Goal: Task Accomplishment & Management: Complete application form

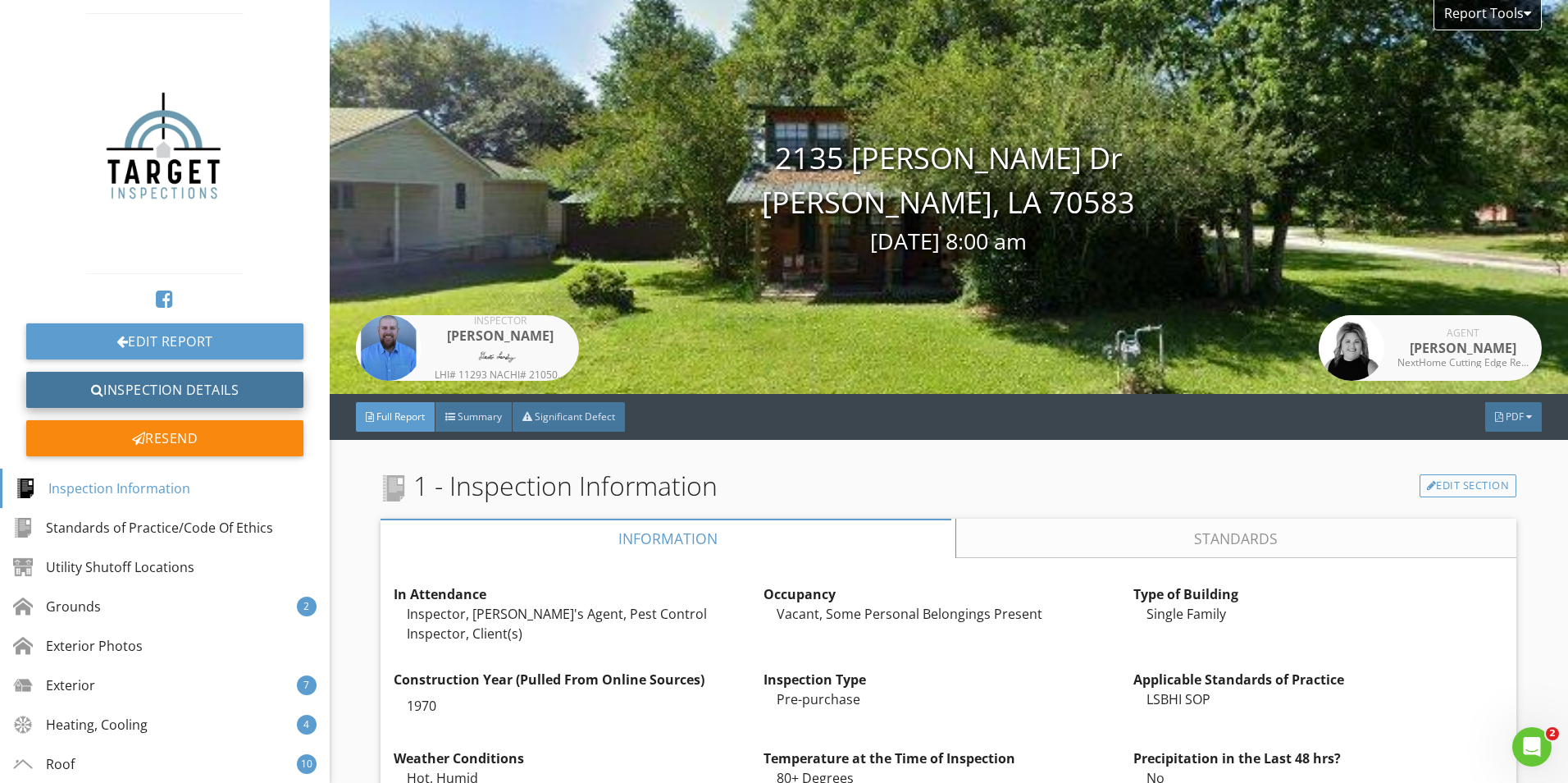
click at [252, 402] on link "Inspection Details" at bounding box center [165, 390] width 277 height 37
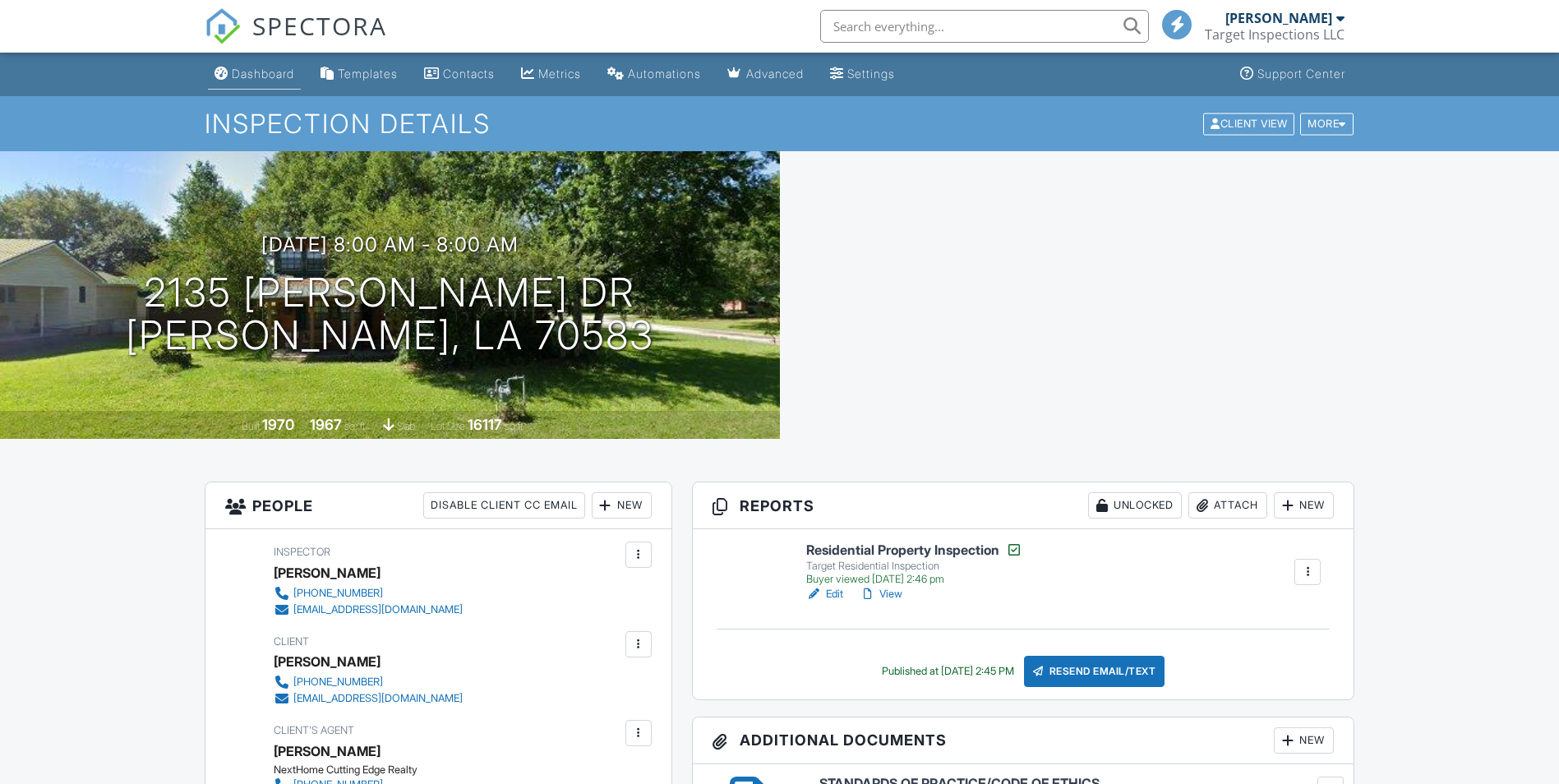
click at [268, 73] on div "Dashboard" at bounding box center [263, 73] width 63 height 14
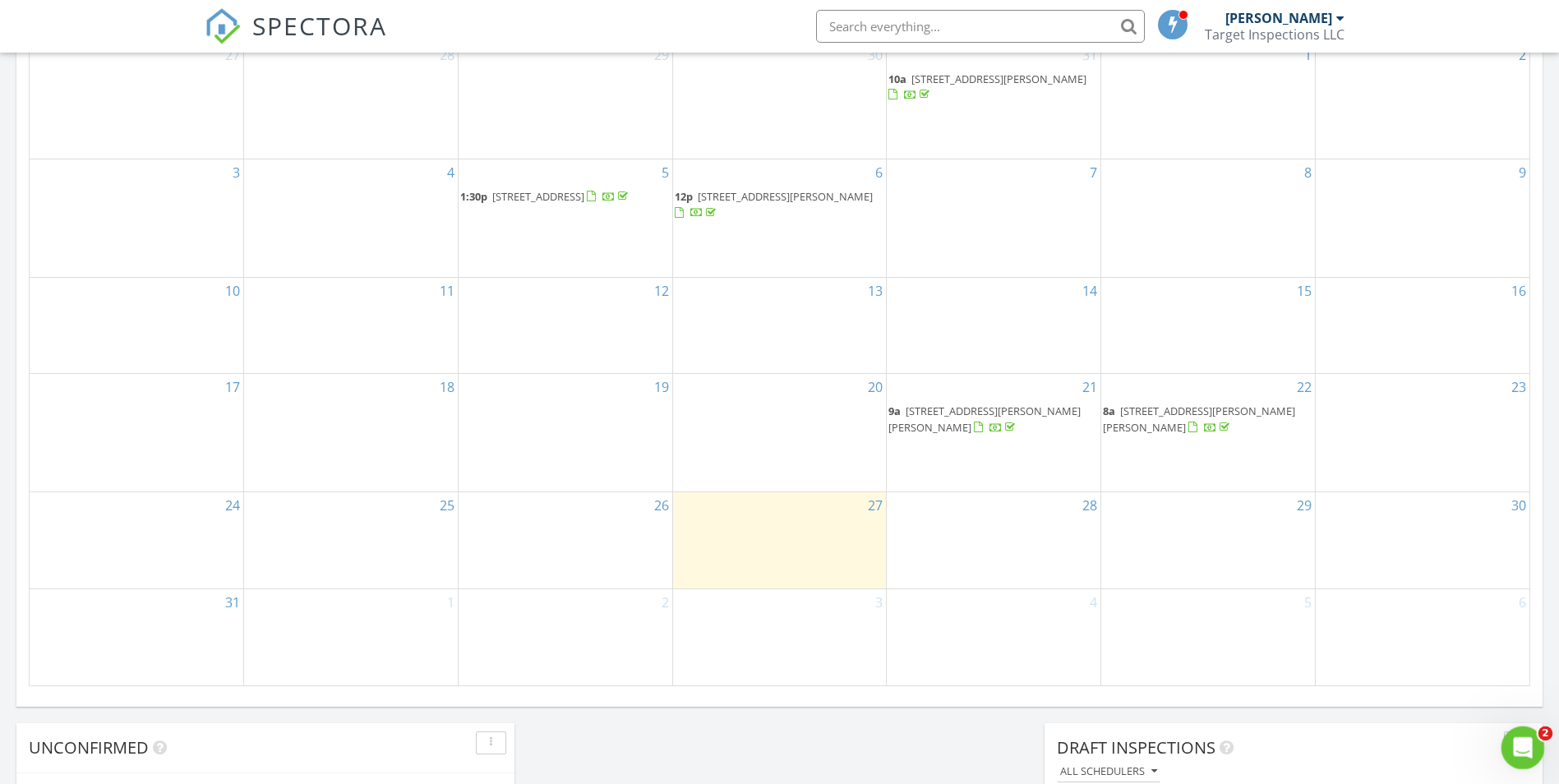
click at [1527, 745] on icon "Open Intercom Messenger" at bounding box center [1520, 745] width 27 height 27
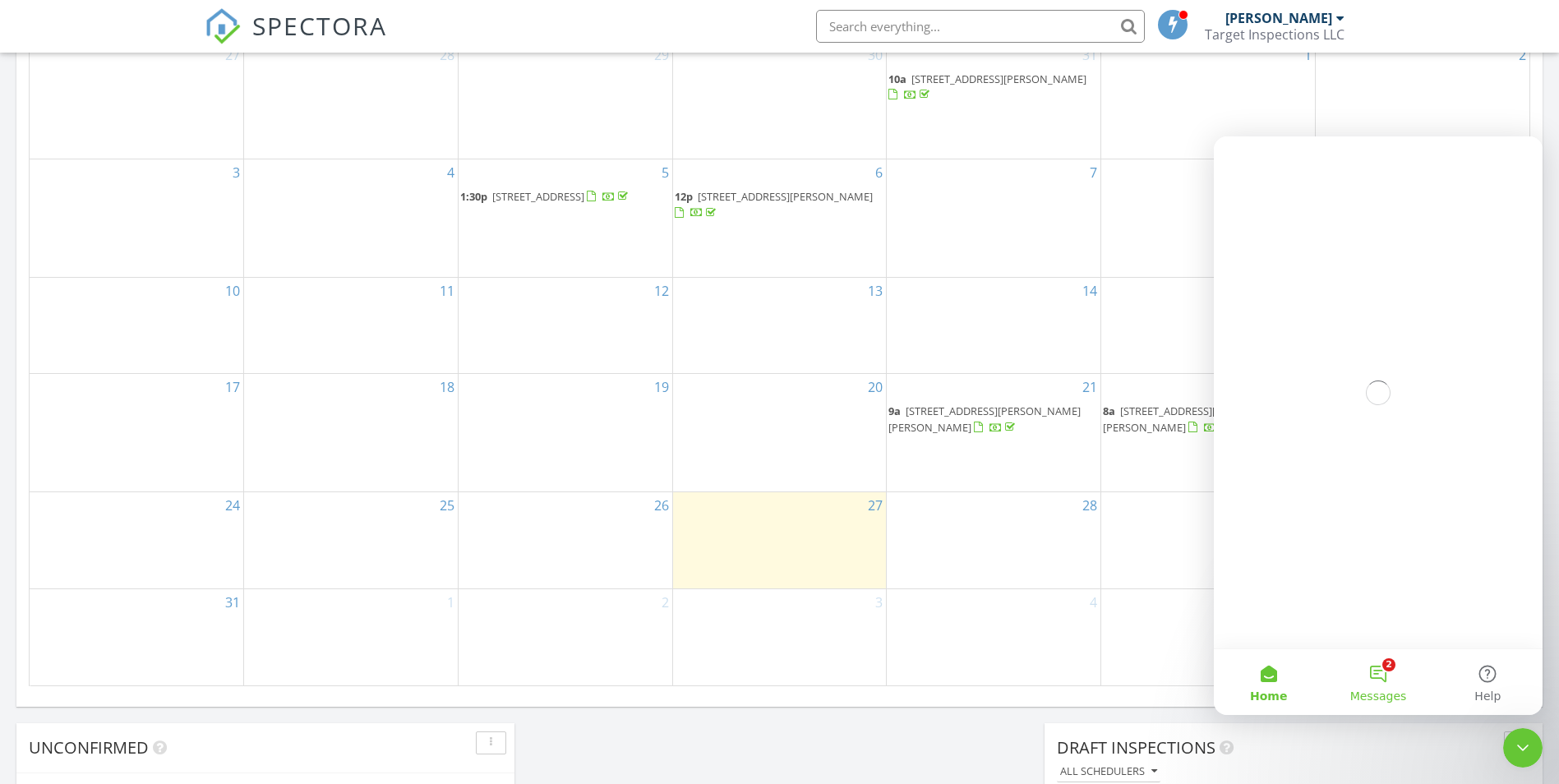
click at [1384, 678] on button "2 Messages" at bounding box center [1377, 682] width 109 height 66
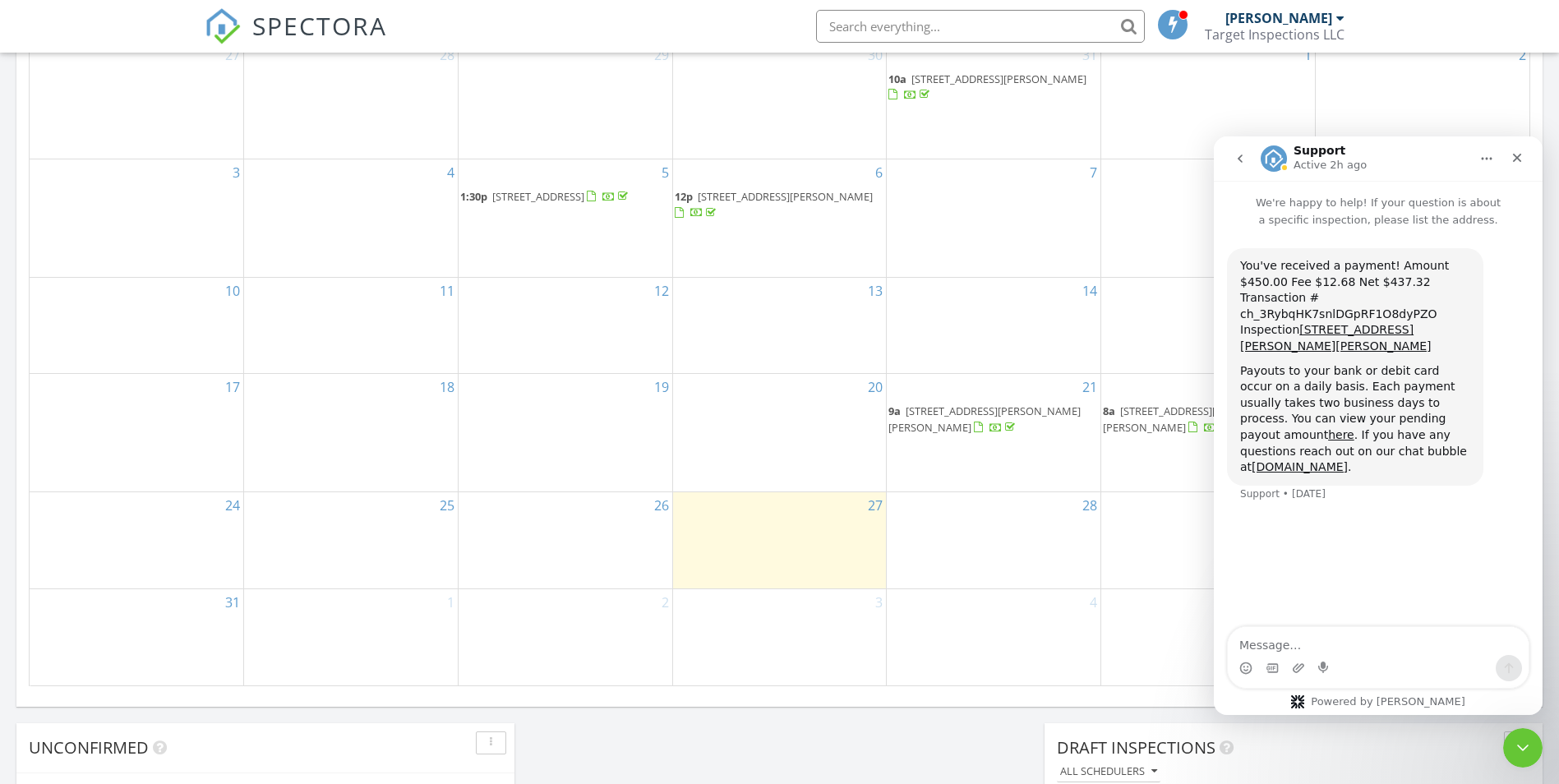
click at [1229, 170] on button "go back" at bounding box center [1239, 158] width 31 height 31
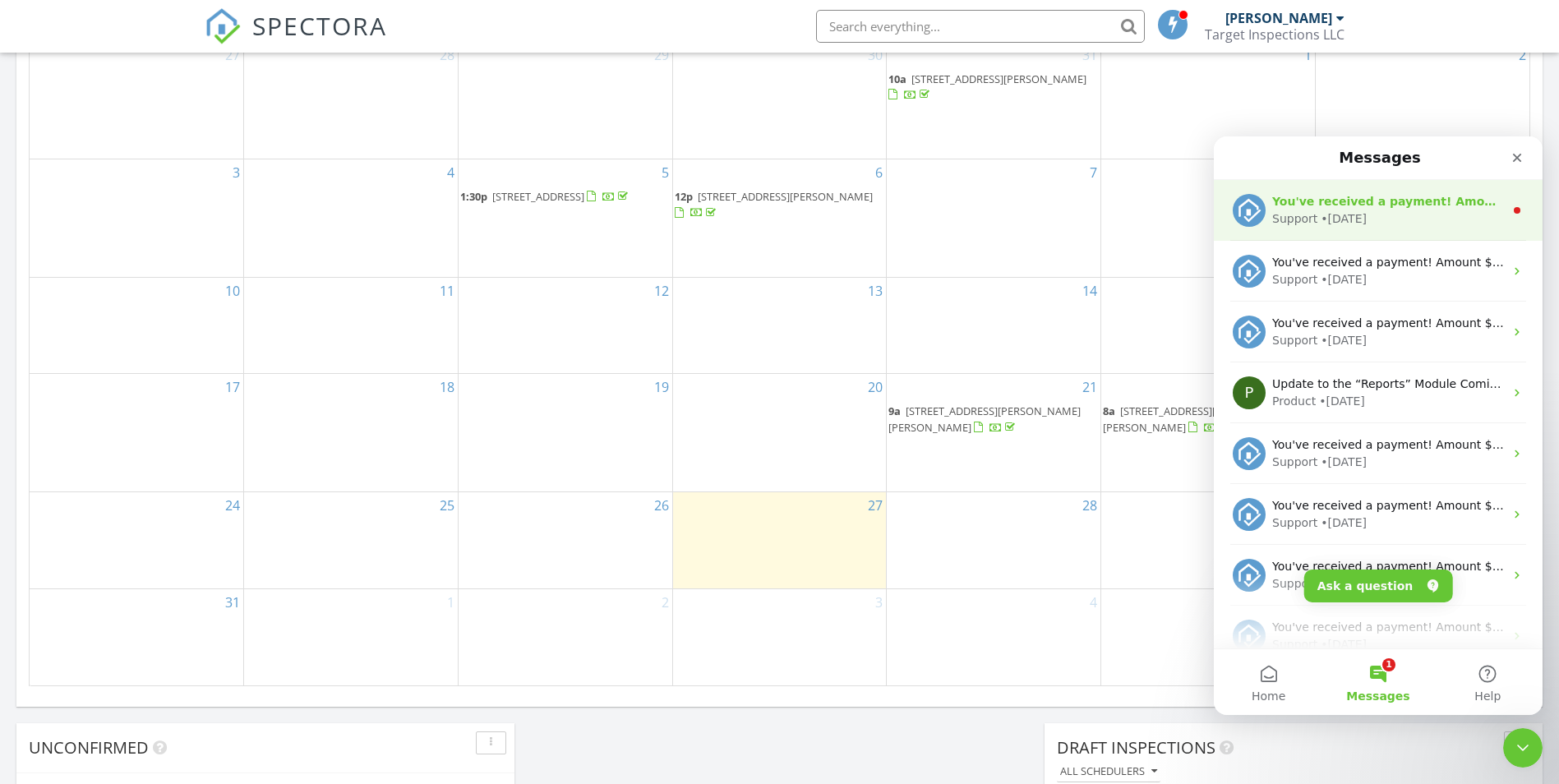
click at [1274, 215] on div "Support" at bounding box center [1294, 219] width 45 height 17
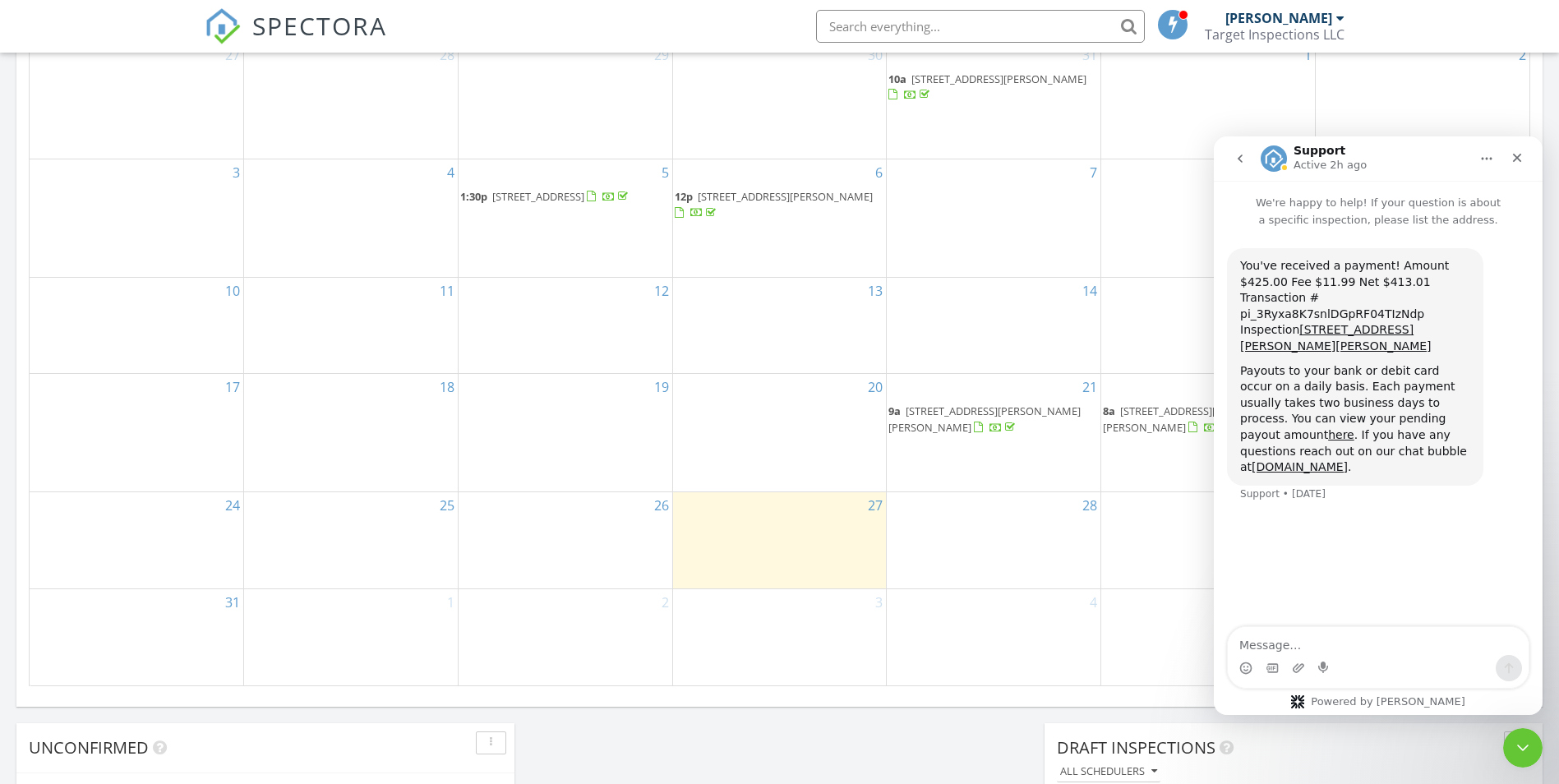
click at [1242, 168] on button "go back" at bounding box center [1239, 158] width 31 height 31
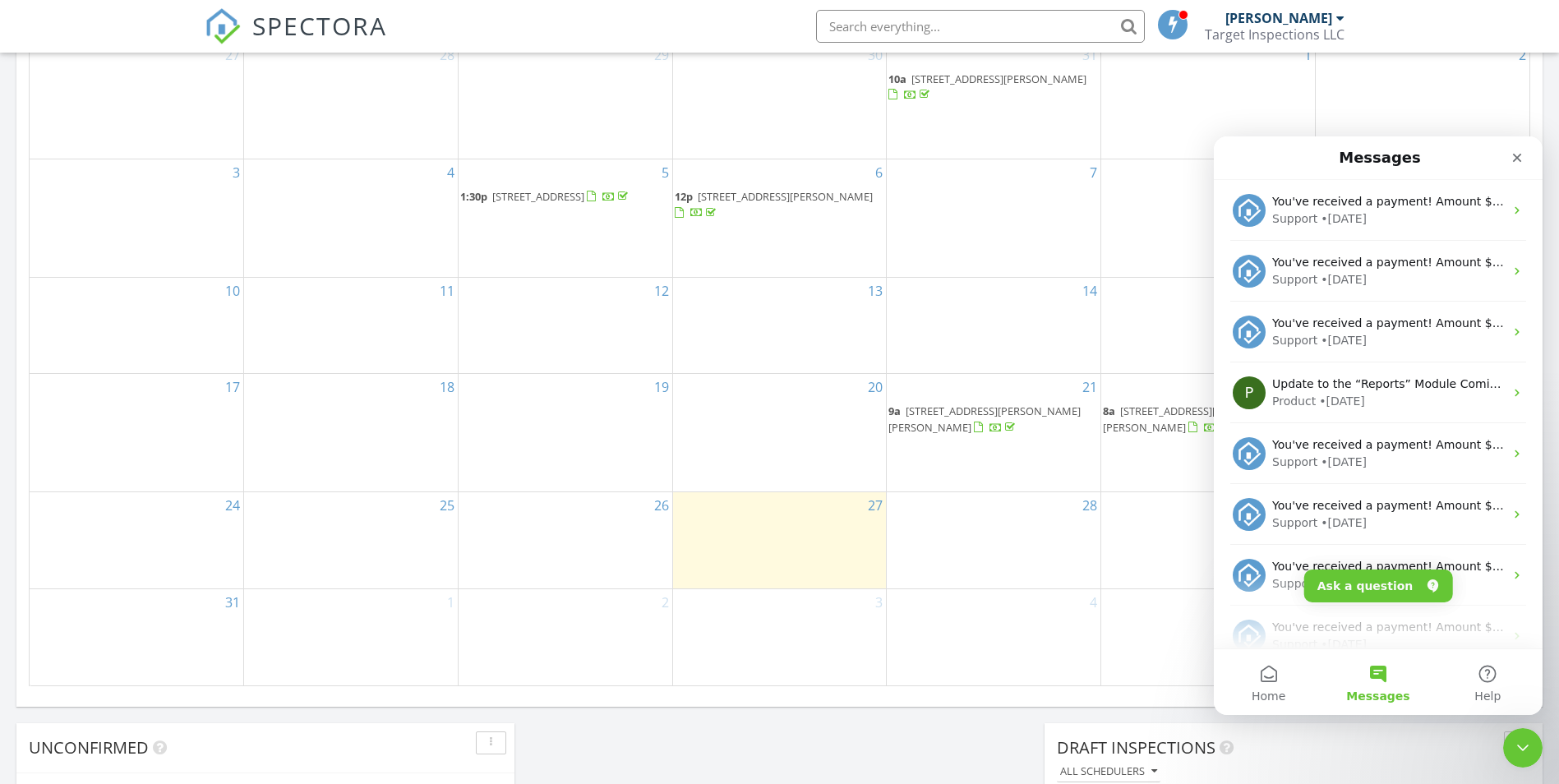
click at [1158, 332] on div "15" at bounding box center [1208, 325] width 214 height 96
click at [1521, 751] on icon "Close Intercom Messenger" at bounding box center [1520, 745] width 20 height 20
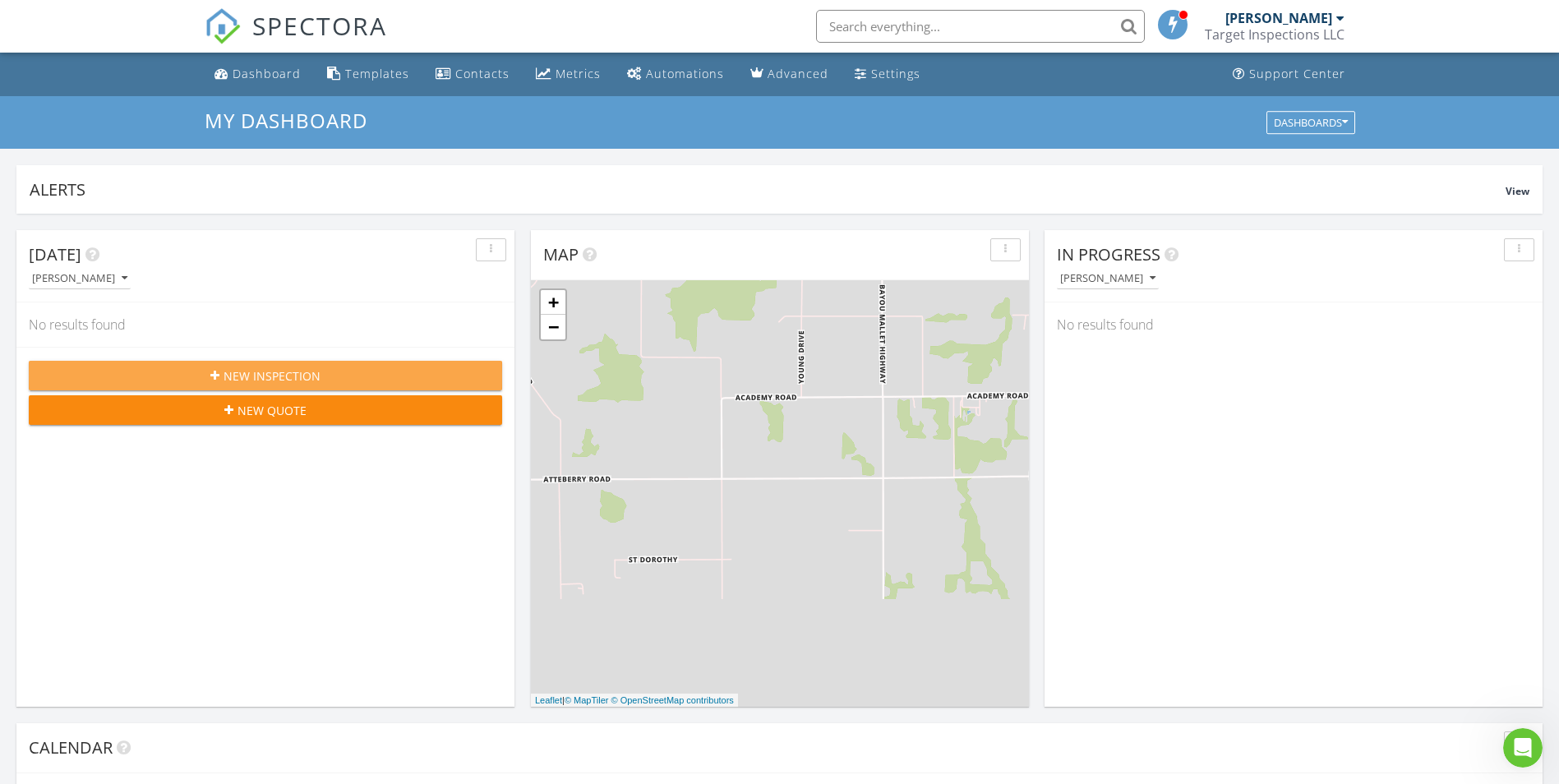
click at [407, 368] on div "New Inspection" at bounding box center [265, 376] width 447 height 17
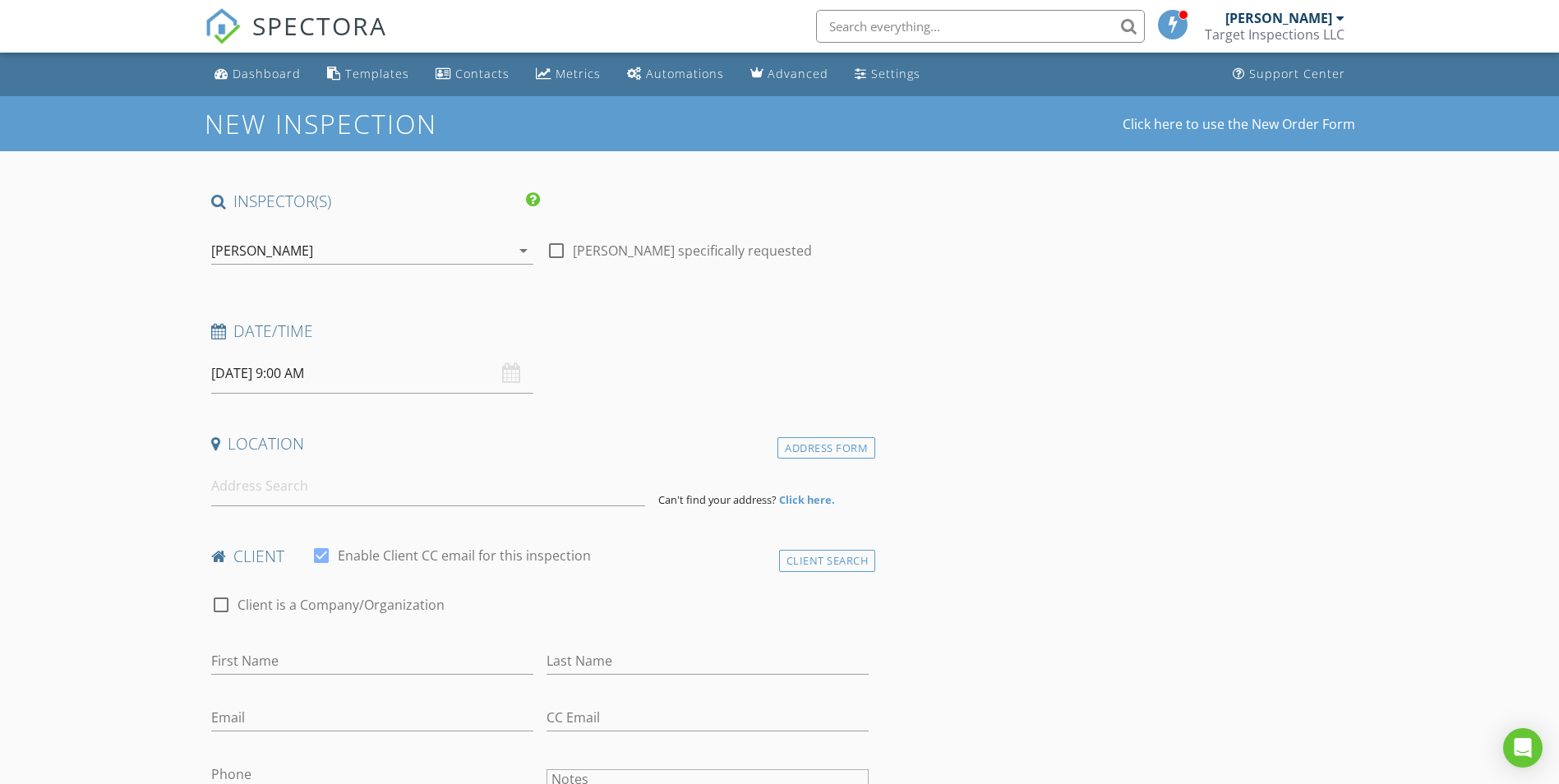
click at [513, 384] on div "08/28/2025 9:00 AM" at bounding box center [371, 373] width 322 height 40
click at [373, 370] on input "08/28/2025 9:00 AM" at bounding box center [371, 373] width 322 height 40
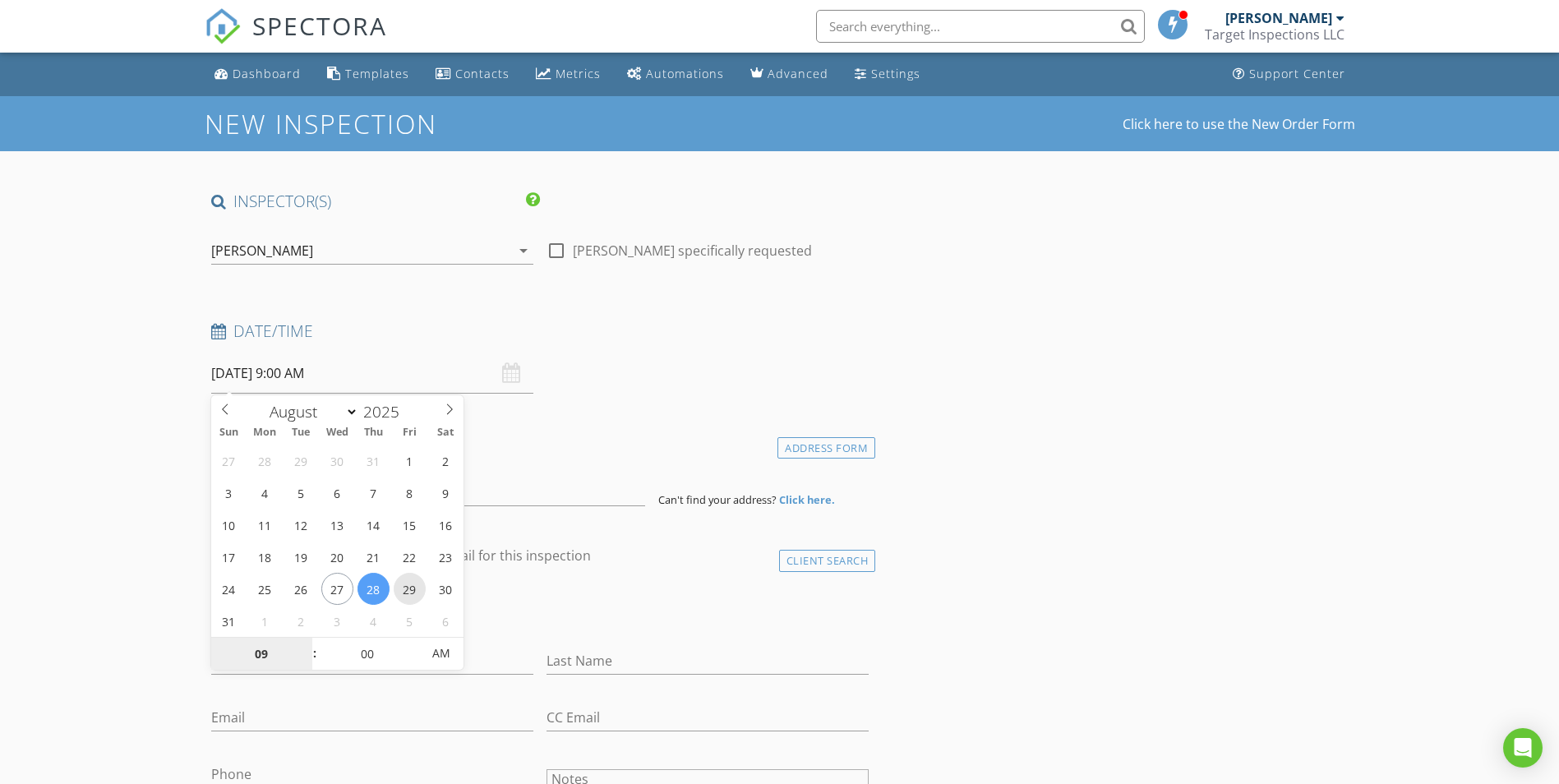
type input "08/29/2025 9:00 AM"
type input "10"
type input "08/29/2025 10:00 AM"
click at [308, 644] on span at bounding box center [307, 646] width 11 height 17
type input "11"
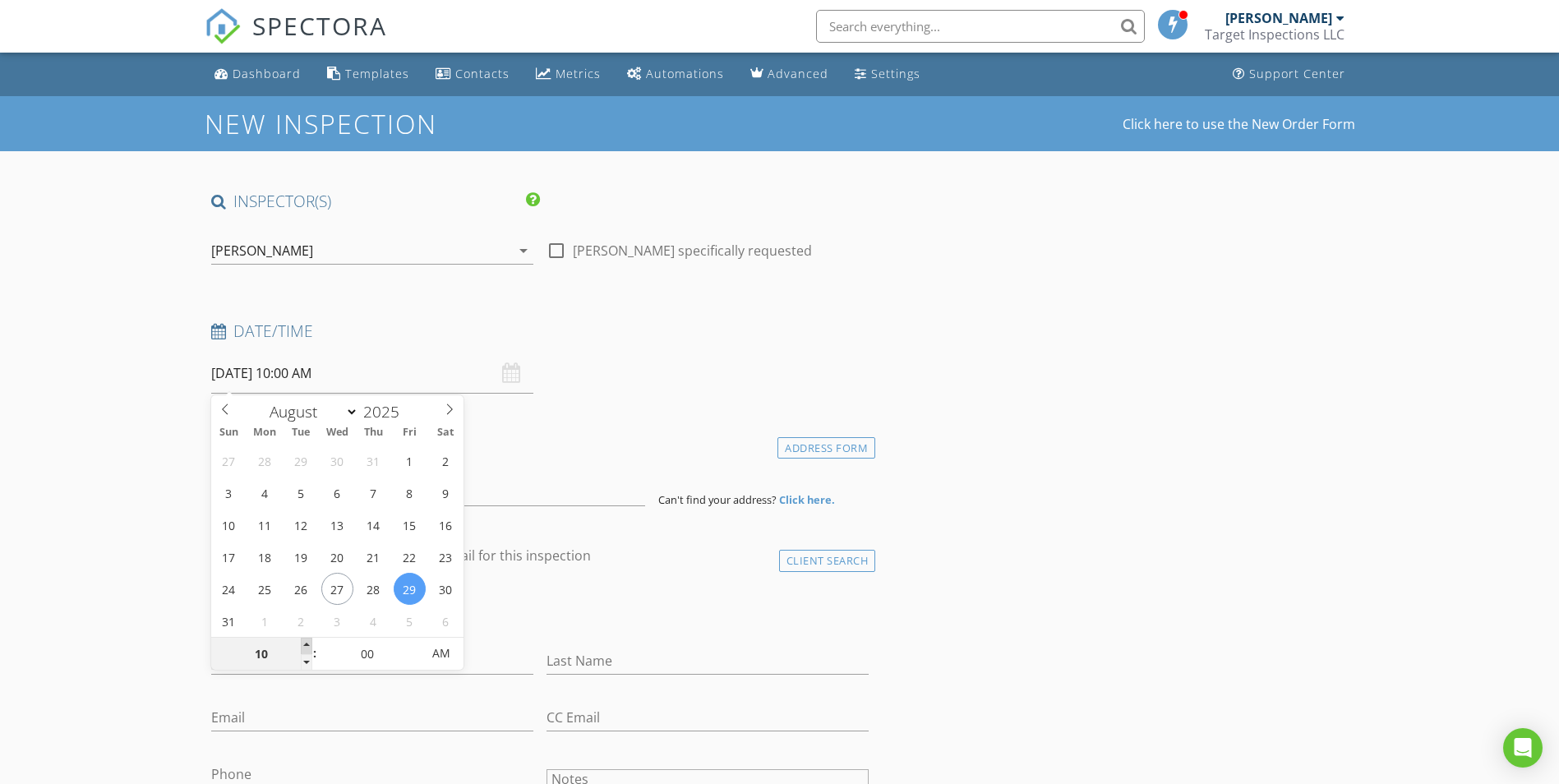
type input "08/29/2025 11:00 AM"
click at [308, 644] on span at bounding box center [307, 646] width 11 height 17
type input "12"
type input "08/29/2025 12:00 PM"
click at [308, 644] on span at bounding box center [307, 646] width 11 height 17
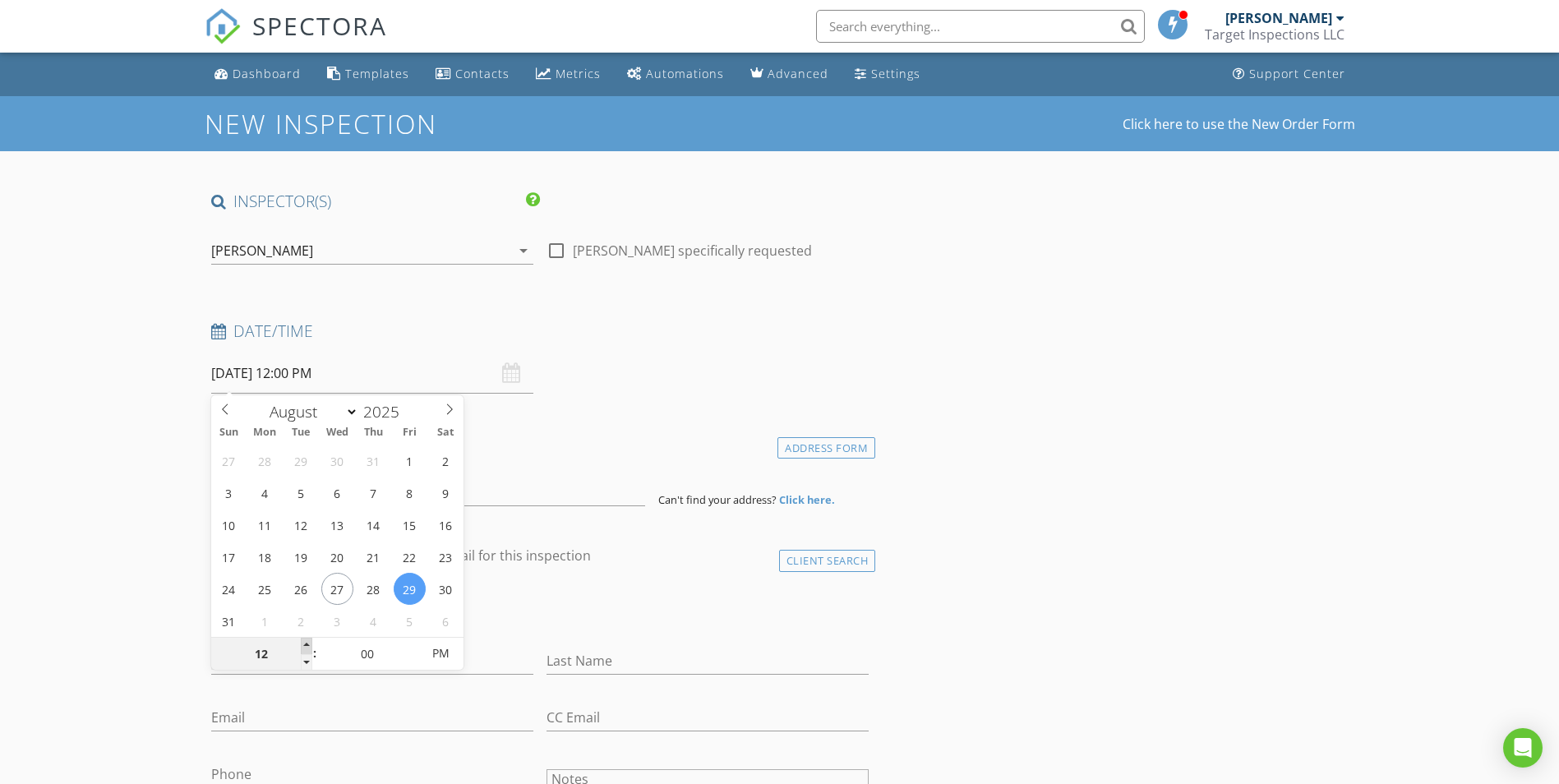
type input "01"
type input "08/29/2025 1:00 PM"
click at [308, 644] on span at bounding box center [307, 646] width 11 height 17
type input "02"
type input "08/29/2025 2:00 PM"
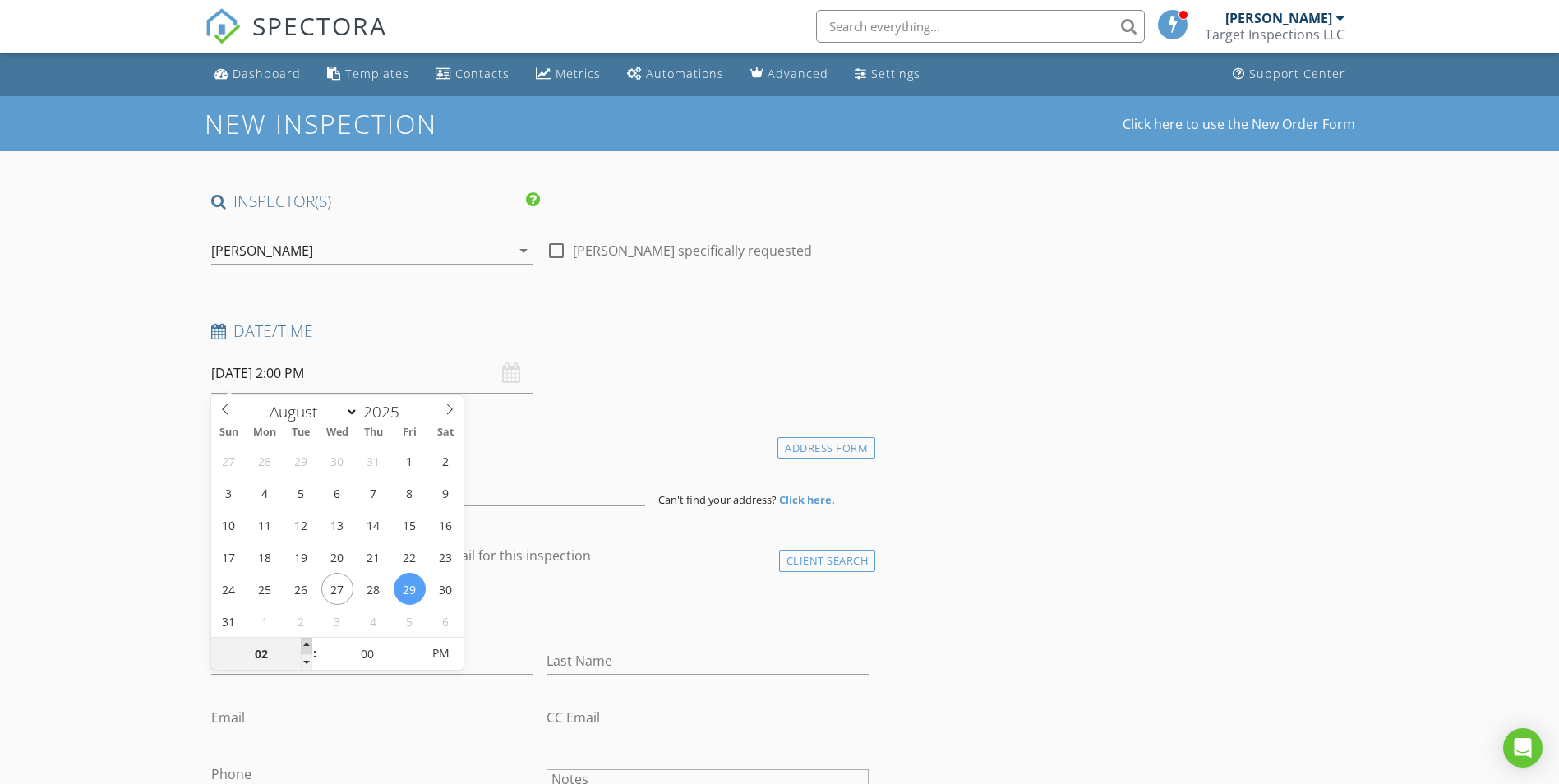
click at [308, 644] on span at bounding box center [307, 646] width 11 height 17
type input "03"
type input "08/29/2025 3:00 PM"
click at [308, 644] on span at bounding box center [307, 646] width 11 height 17
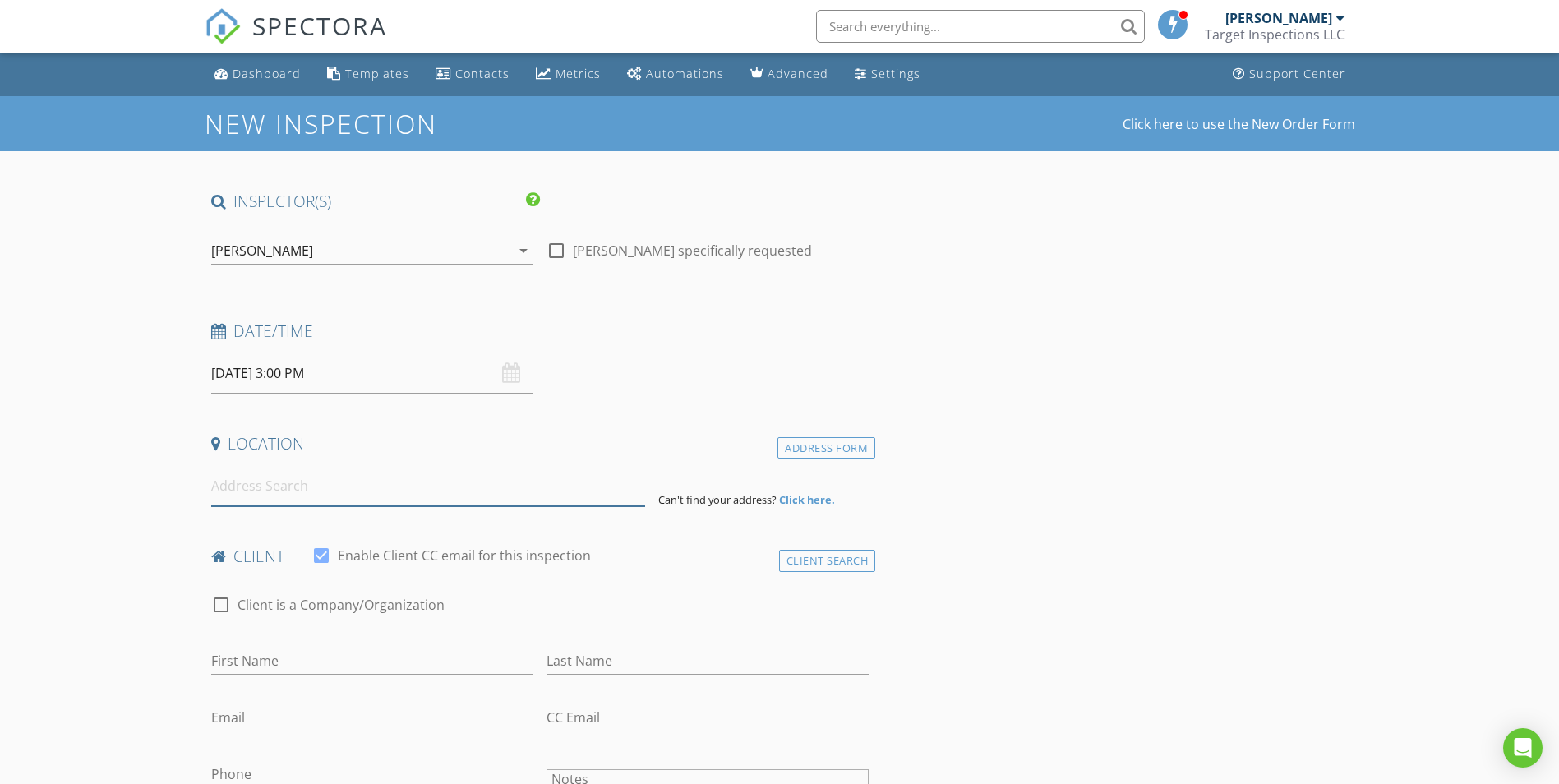
click at [216, 493] on input at bounding box center [428, 486] width 433 height 40
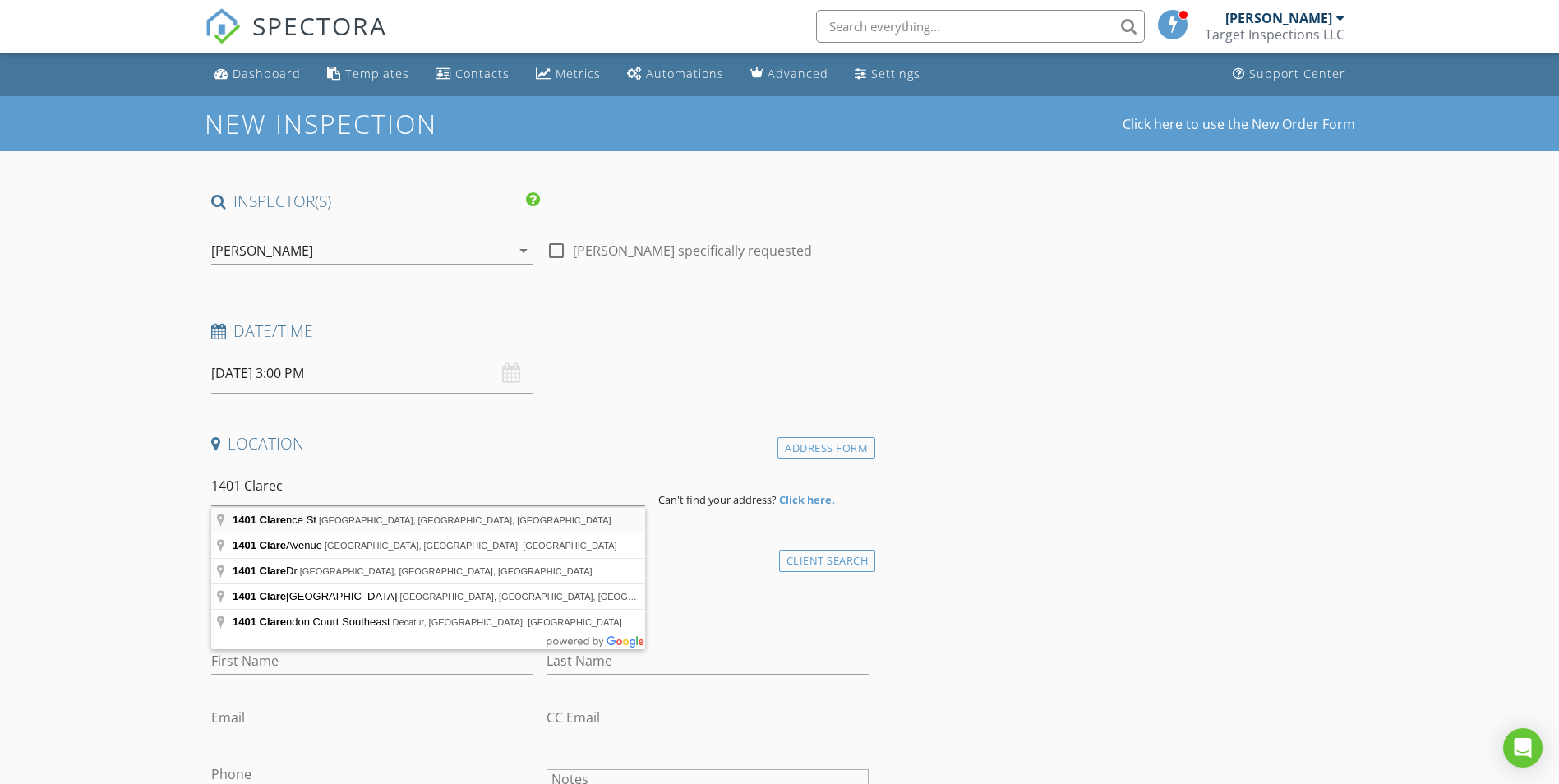
type input "1401 Clarence St, Westlake, LA, USA"
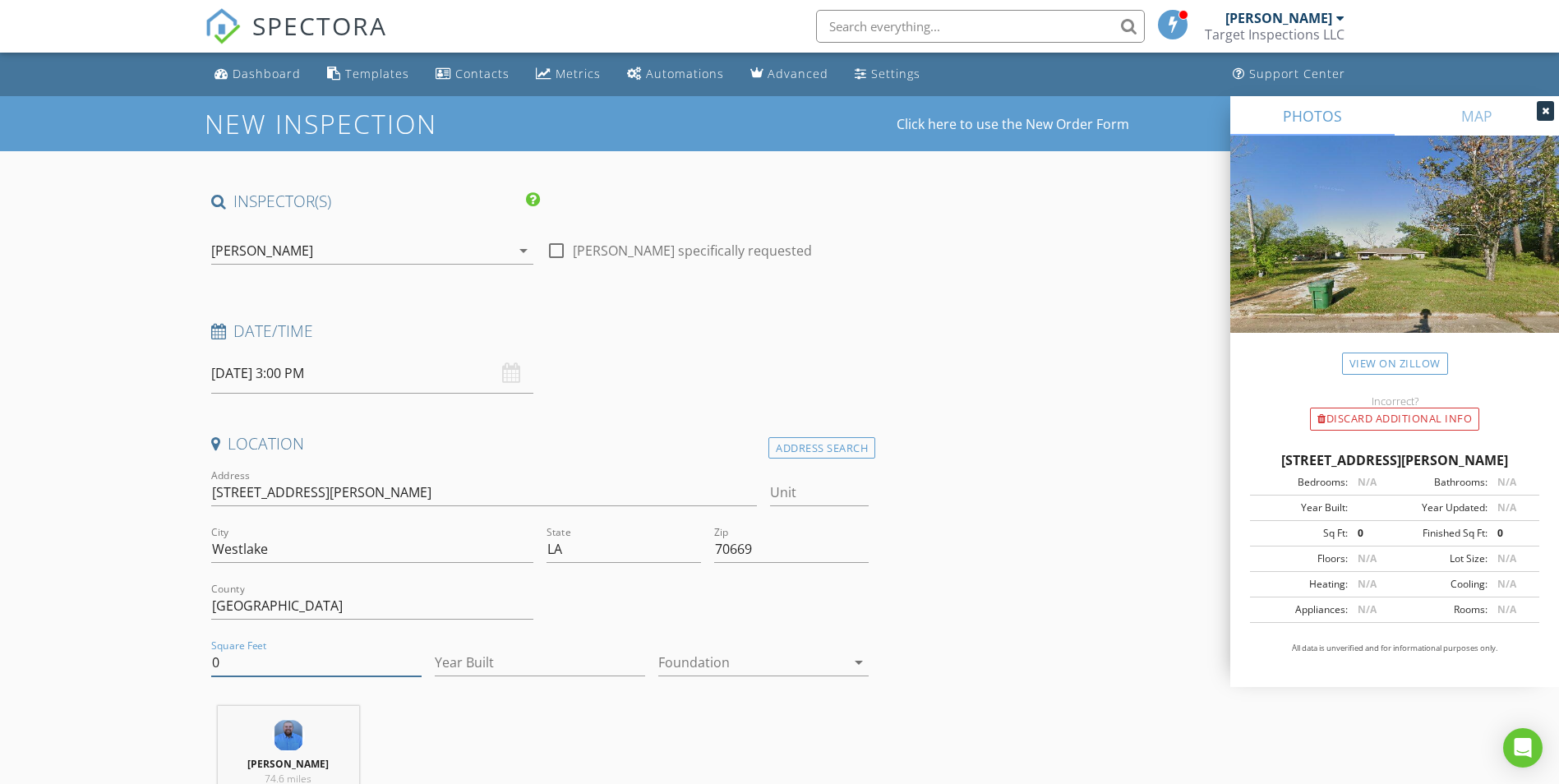
click at [268, 656] on input "0" at bounding box center [316, 662] width 210 height 27
type input "1013"
type input "1980"
click at [810, 662] on div at bounding box center [752, 662] width 188 height 26
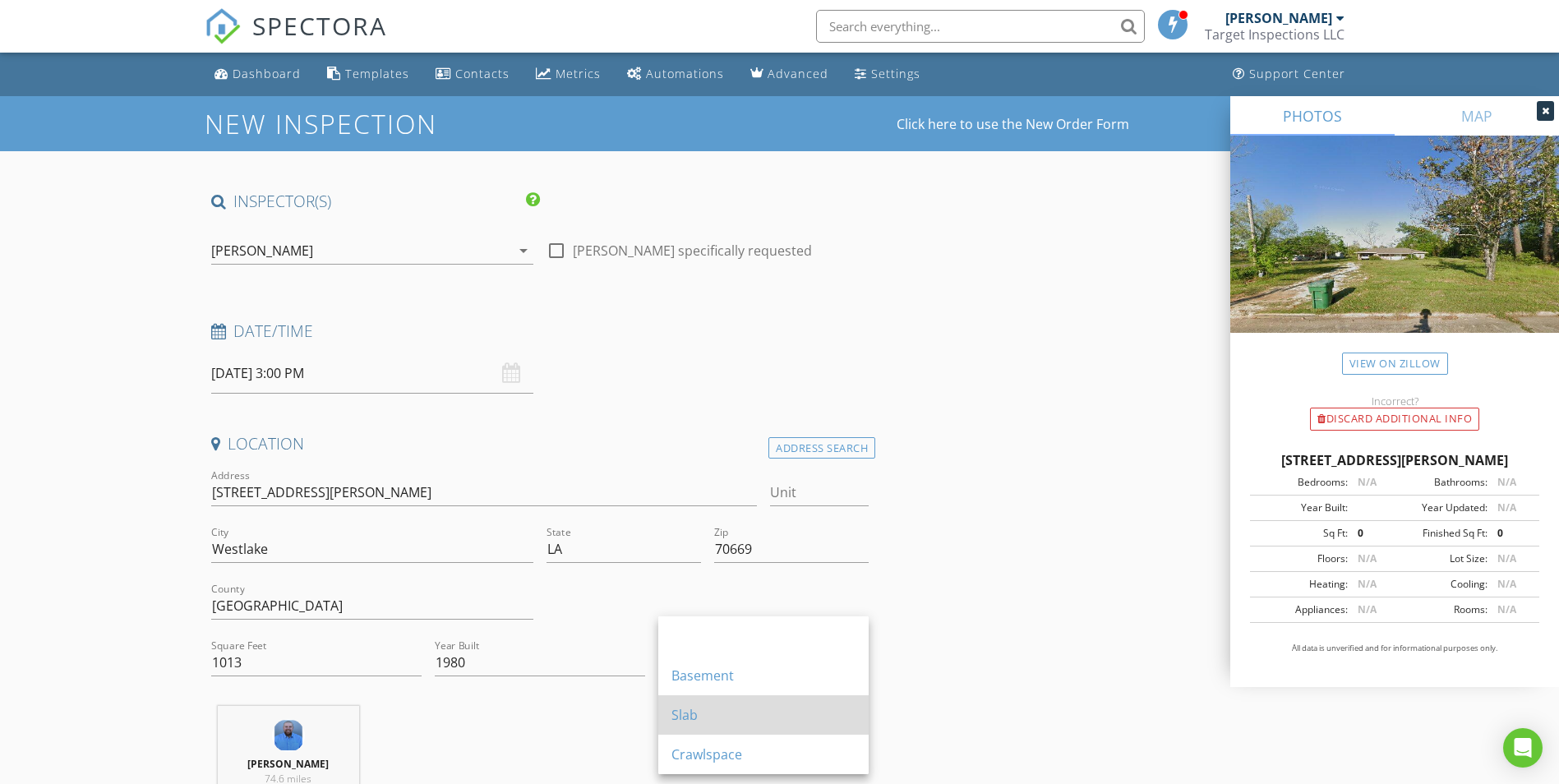
click at [785, 723] on div "Slab" at bounding box center [764, 714] width 184 height 20
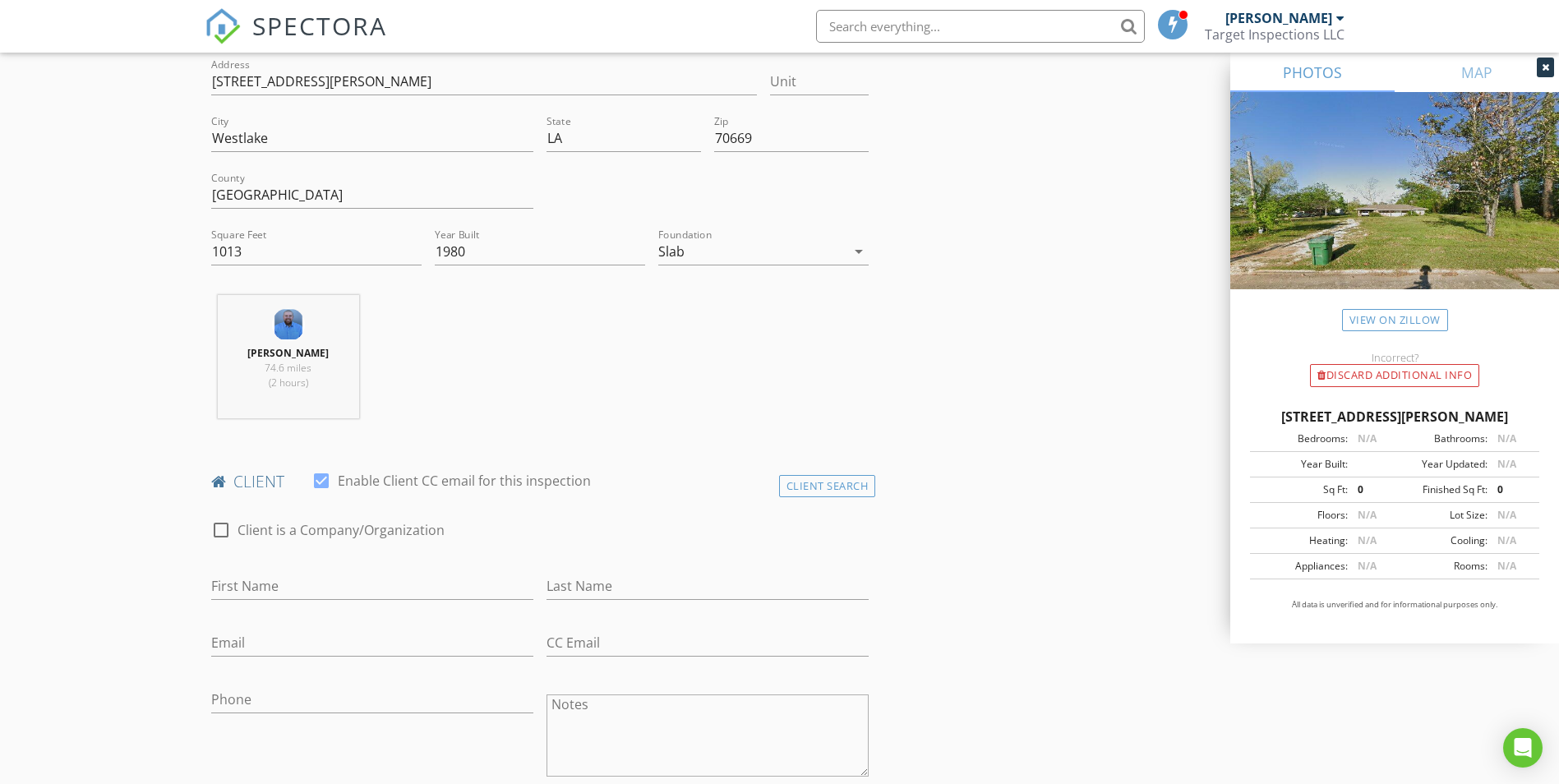
scroll to position [575, 0]
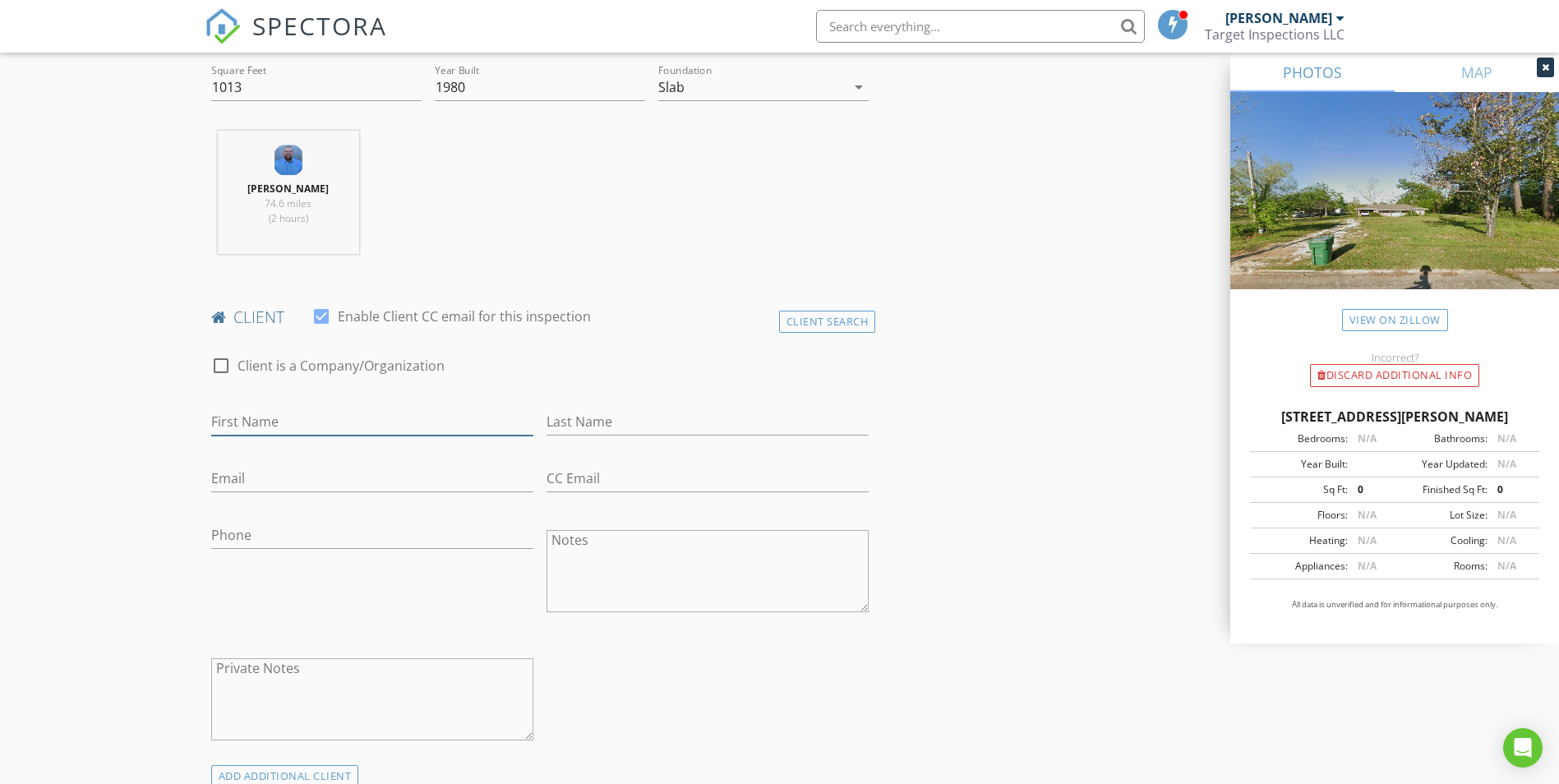
click at [255, 411] on input "First Name" at bounding box center [371, 421] width 322 height 27
type input "Gleina"
type input "[PERSON_NAME]"
type input "[EMAIL_ADDRESS][DOMAIN_NAME]"
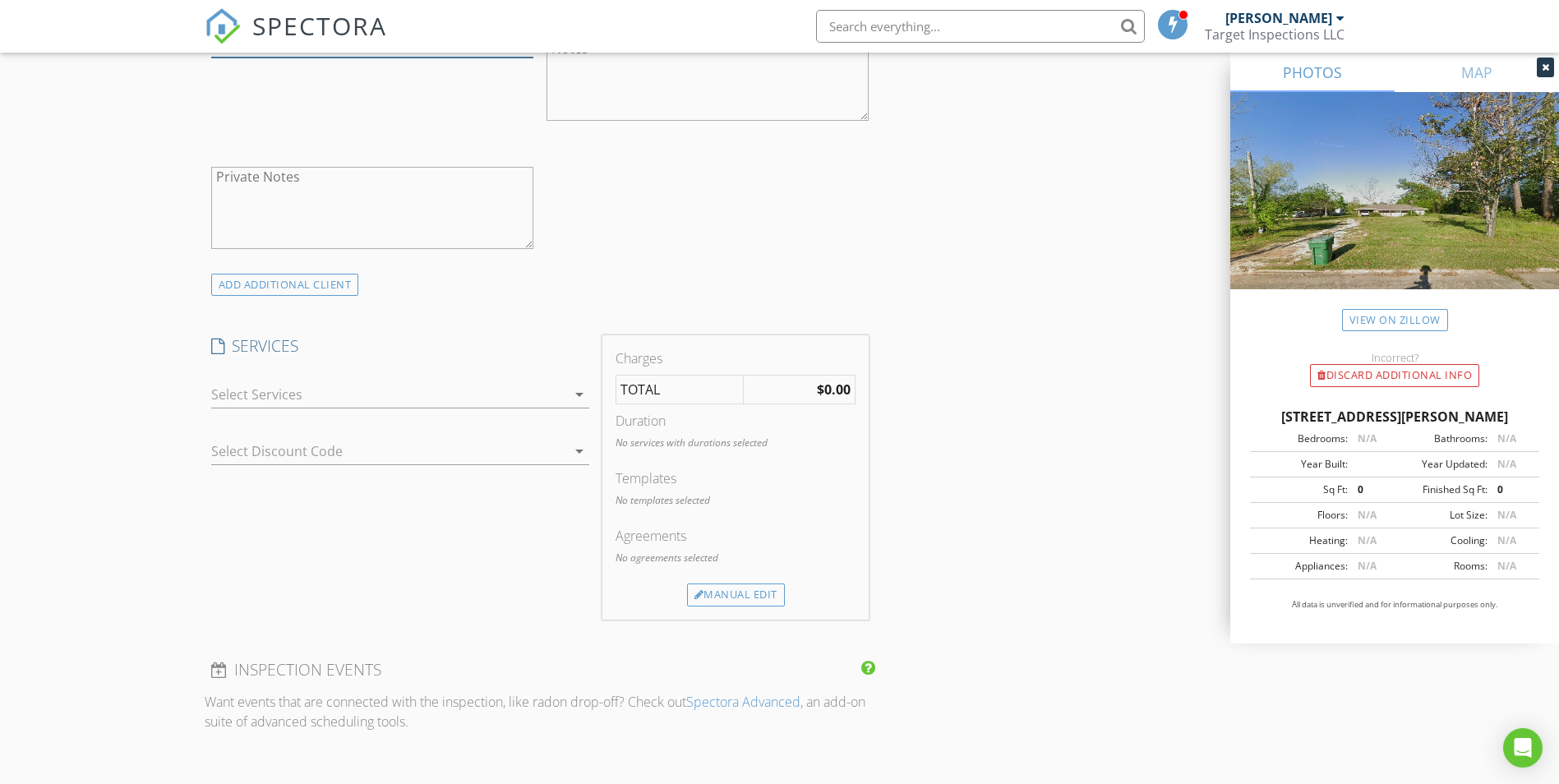
scroll to position [1150, 0]
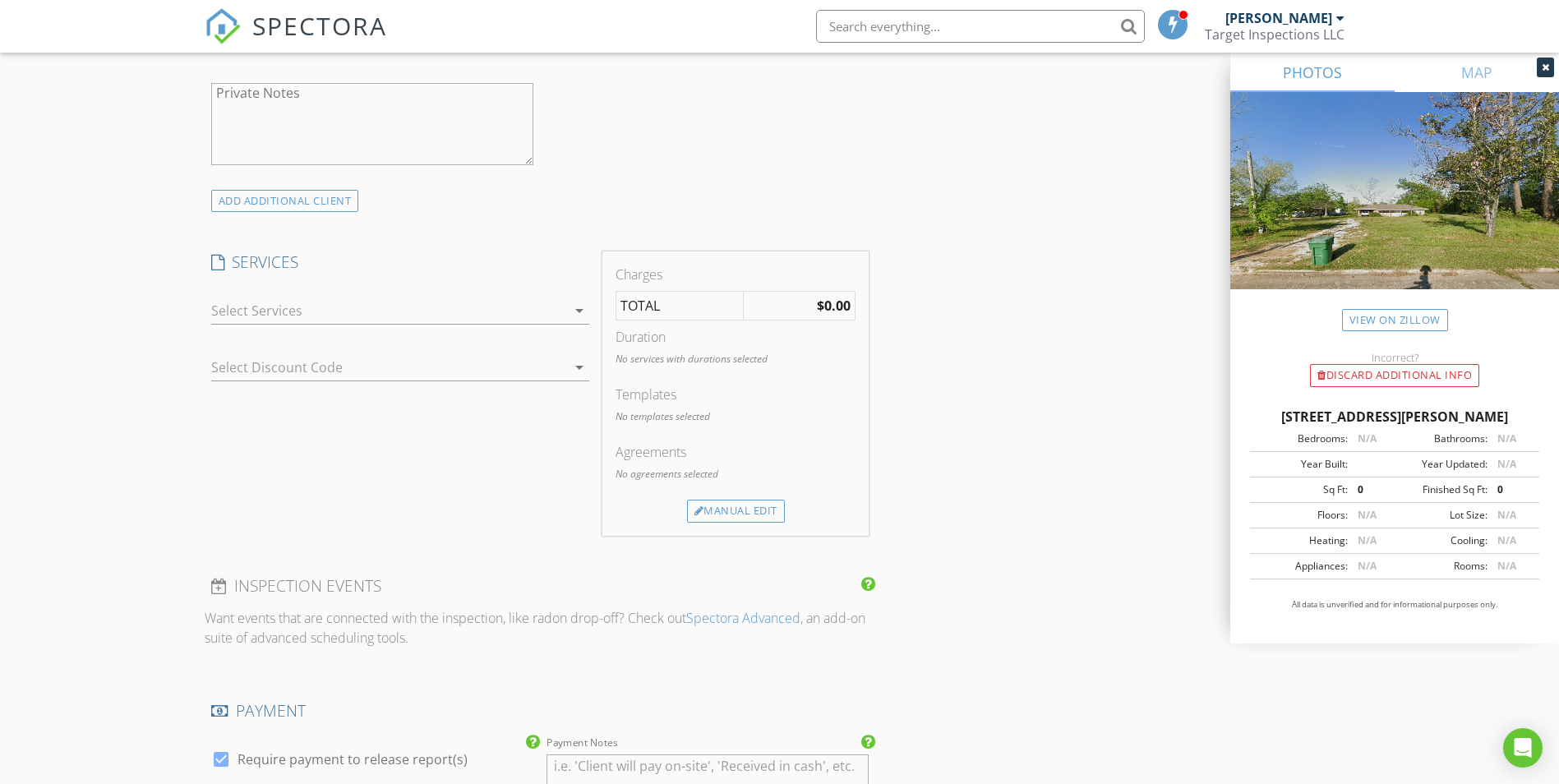
type input "[PHONE_NUMBER]"
click at [300, 299] on div at bounding box center [388, 310] width 355 height 26
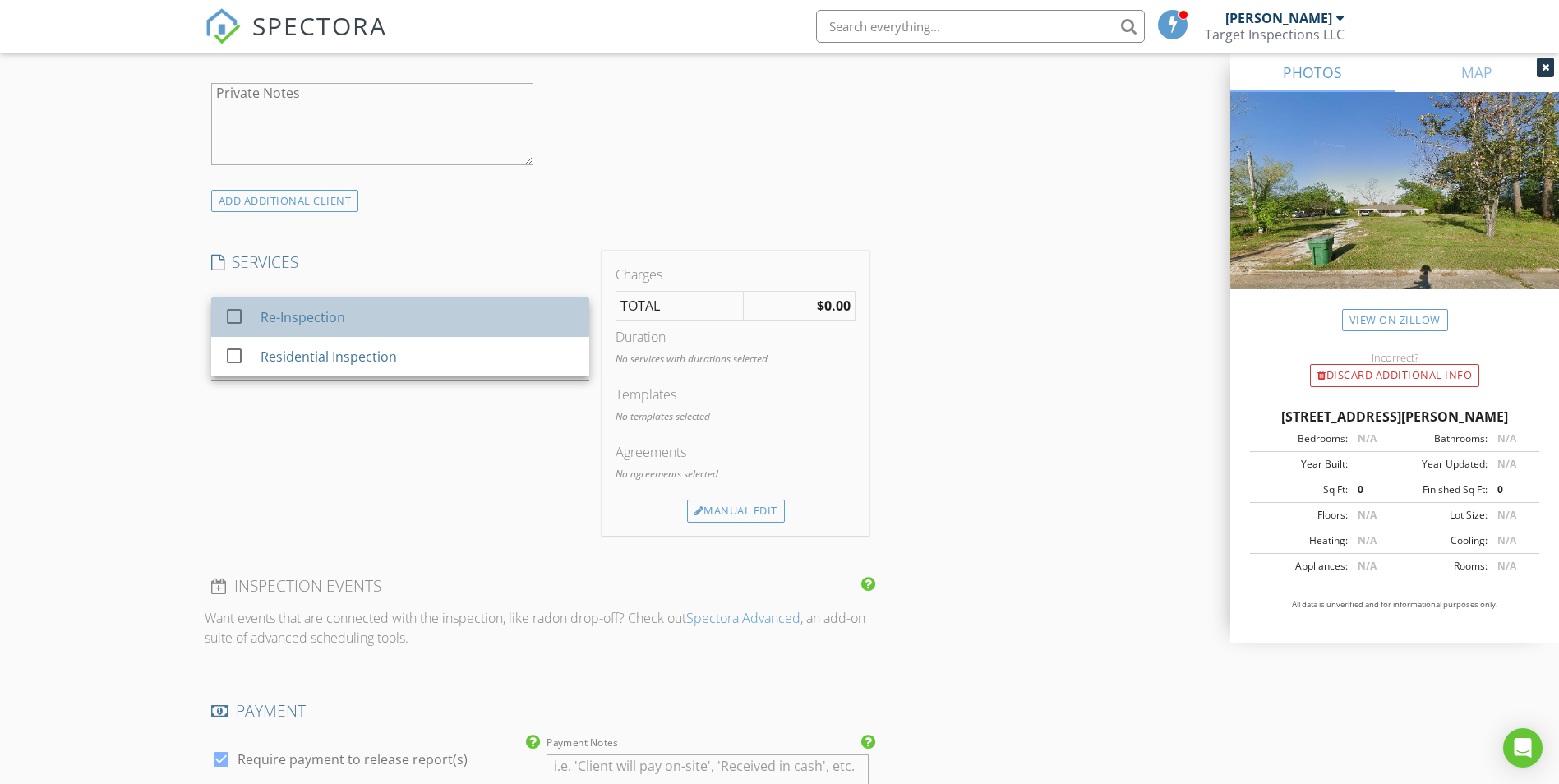
click at [301, 331] on div "Re-Inspection" at bounding box center [417, 317] width 315 height 33
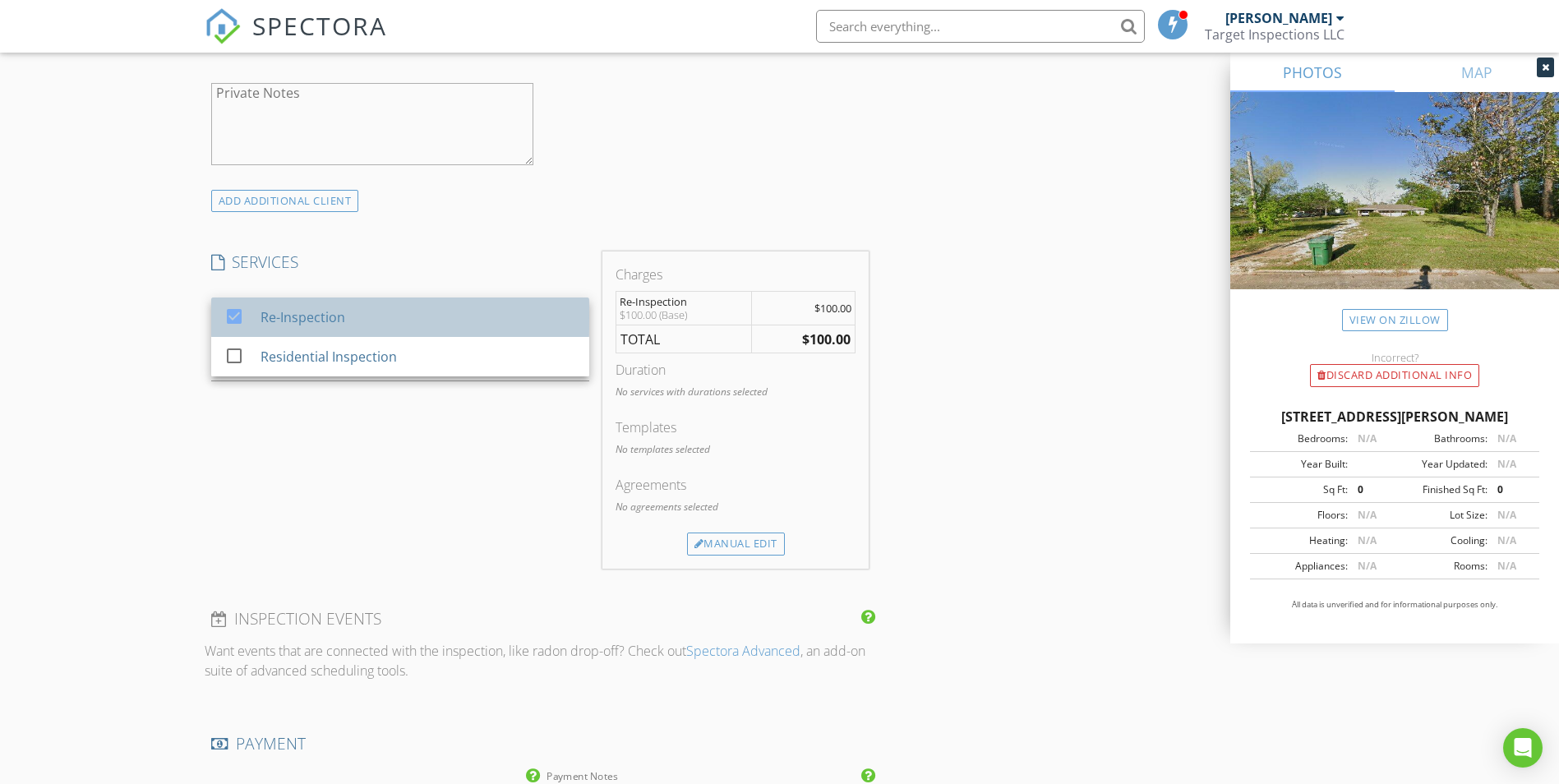
click at [301, 331] on div "Re-Inspection" at bounding box center [417, 317] width 315 height 33
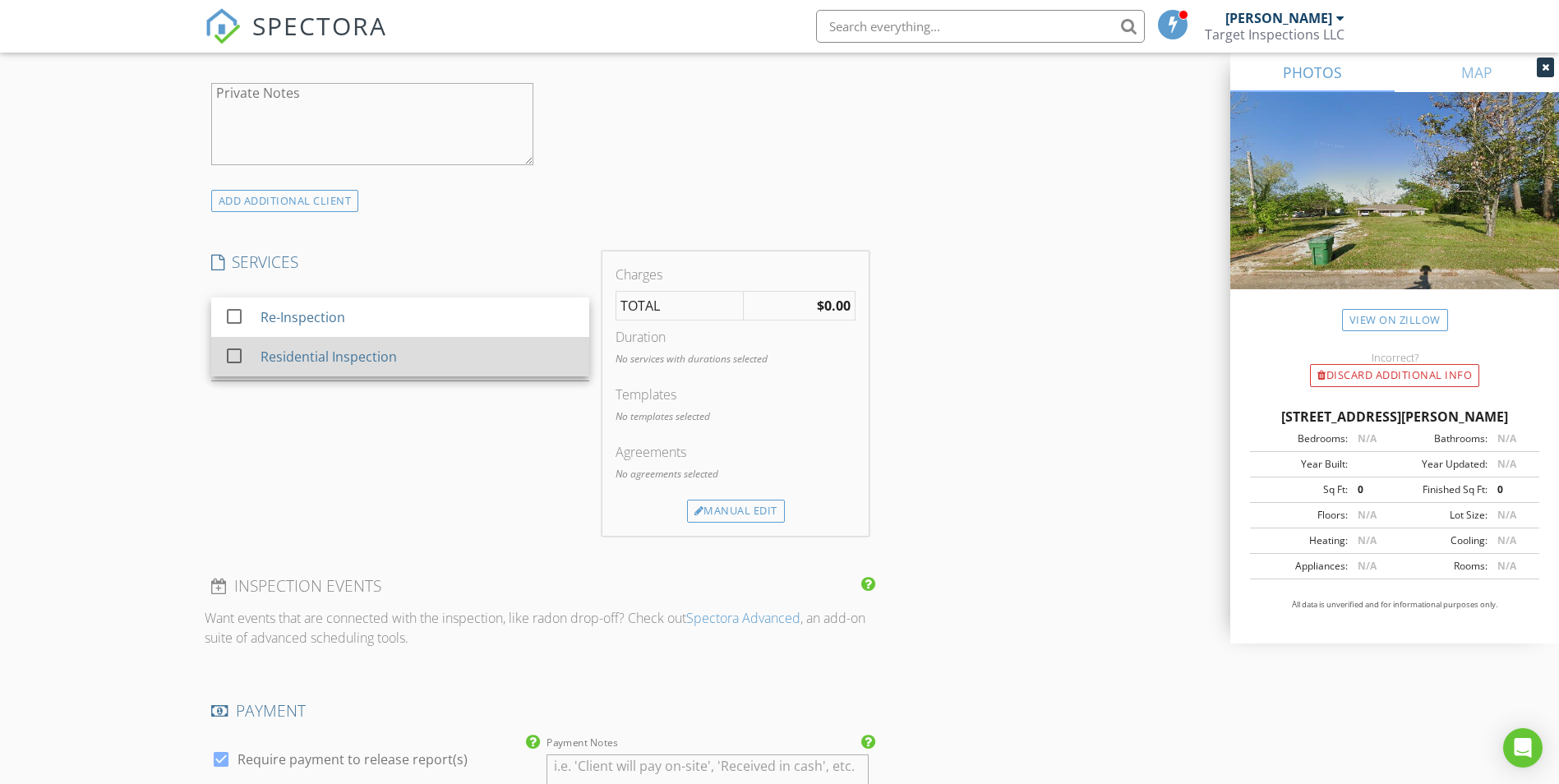
click at [299, 343] on div "Residential Inspection" at bounding box center [417, 356] width 315 height 33
checkbox input "true"
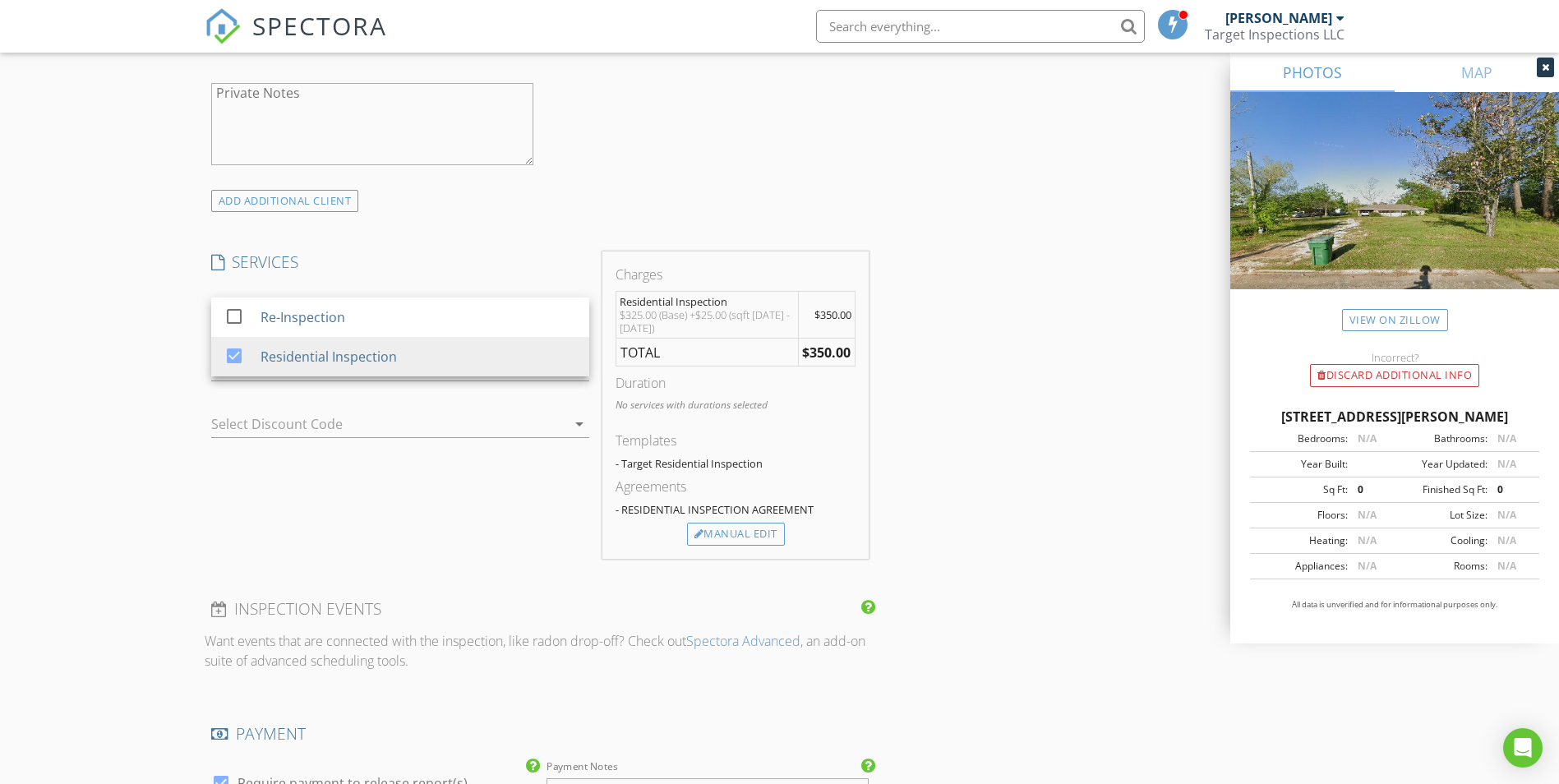
click at [138, 359] on div "New Inspection Click here to use the New Order Form INSPECTOR(S) check_box [PER…" at bounding box center [780, 435] width 1559 height 2978
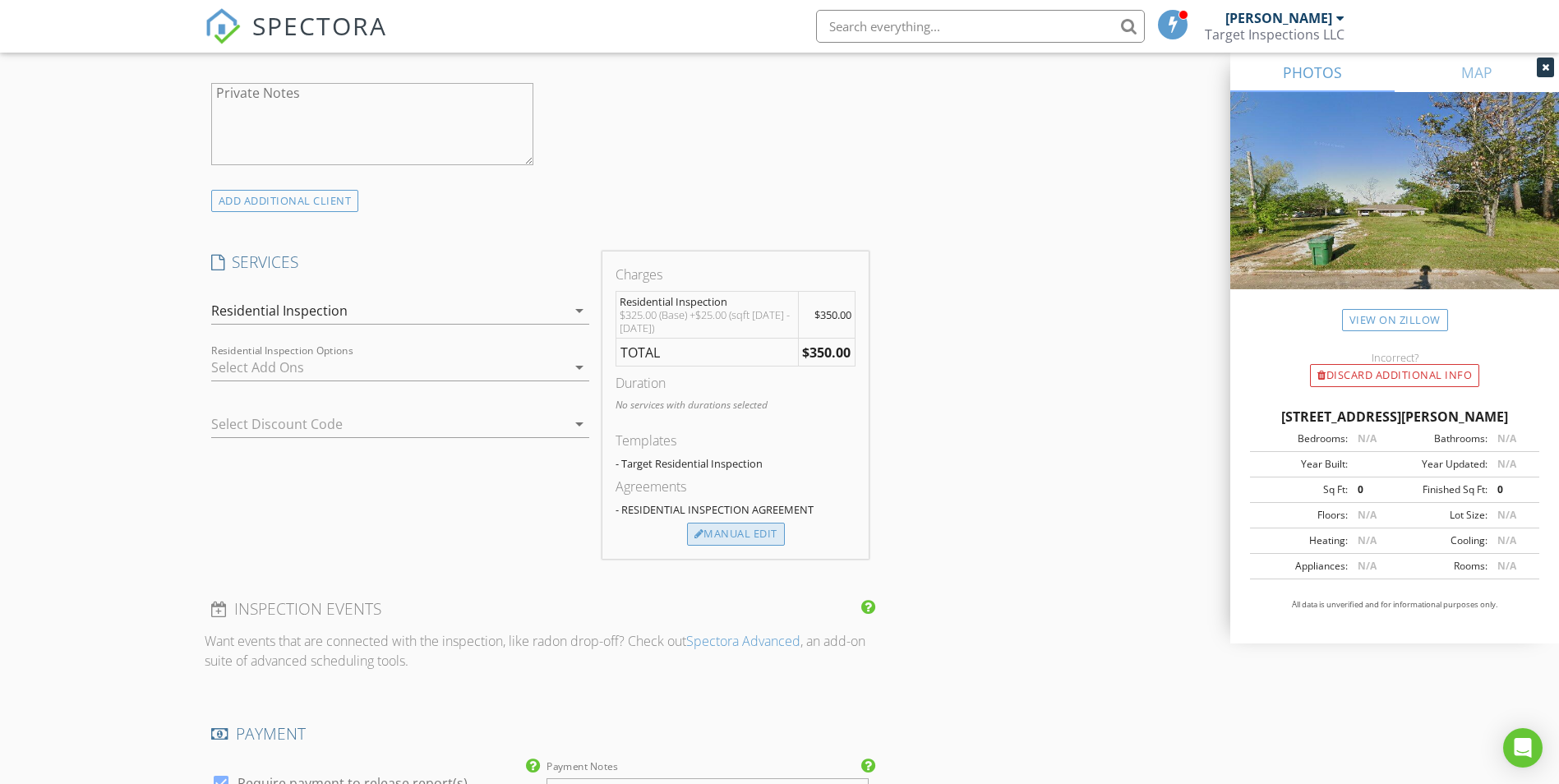
click at [756, 532] on div "Manual Edit" at bounding box center [735, 534] width 98 height 23
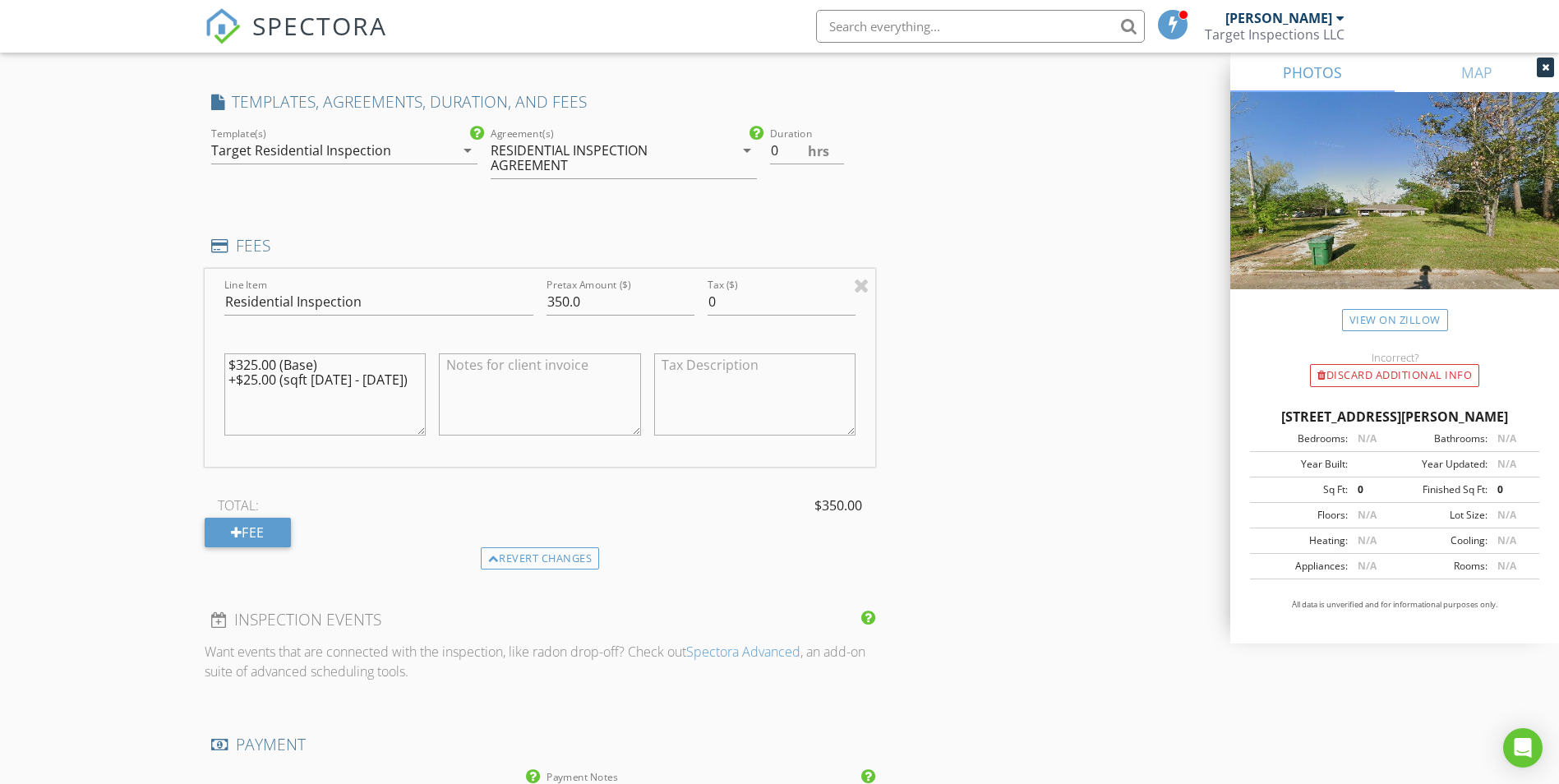
scroll to position [1314, 0]
drag, startPoint x: 393, startPoint y: 379, endPoint x: 111, endPoint y: 320, distance: 288.1
click at [111, 320] on div "New Inspection Click here to use the New Order Form INSPECTOR(S) check_box Dust…" at bounding box center [780, 356] width 1559 height 3150
type textarea "$350 Home Inspection"
click at [111, 320] on div "New Inspection Click here to use the New Order Form INSPECTOR(S) check_box Dust…" at bounding box center [780, 356] width 1559 height 3150
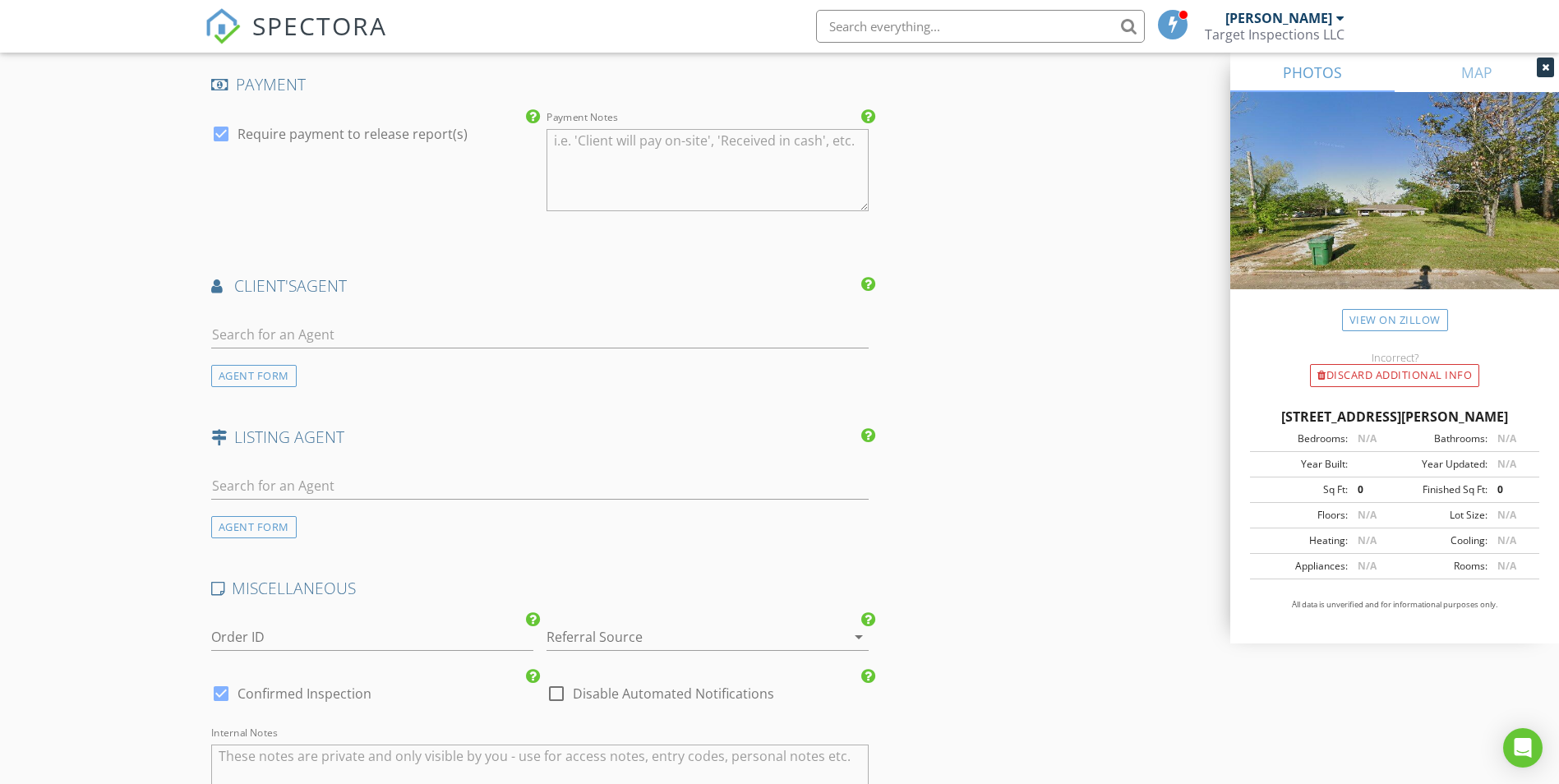
scroll to position [1971, 0]
click at [249, 322] on input "text" at bounding box center [540, 333] width 658 height 27
type input "lor"
click at [242, 419] on img at bounding box center [232, 415] width 26 height 26
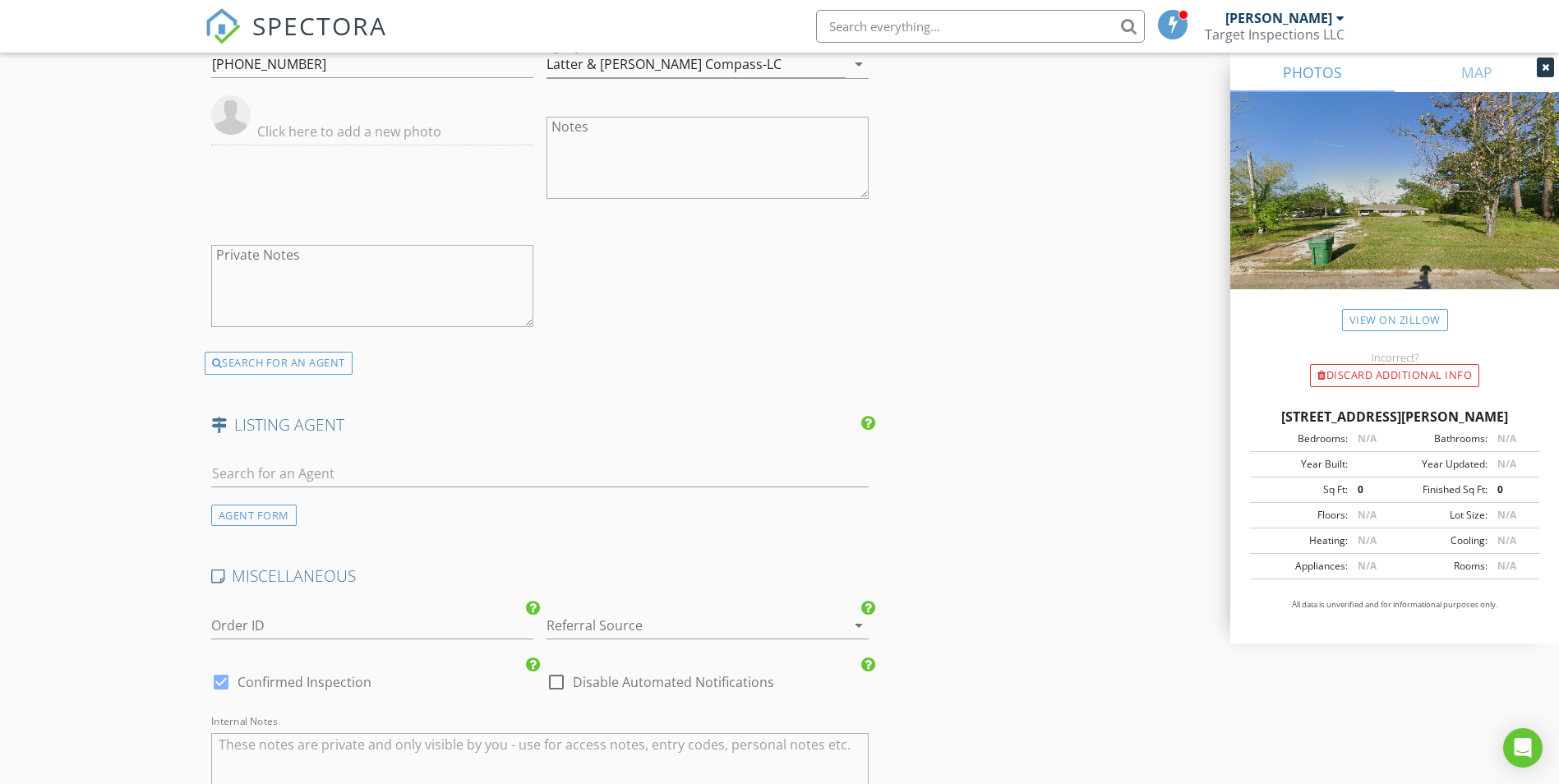
scroll to position [2382, 0]
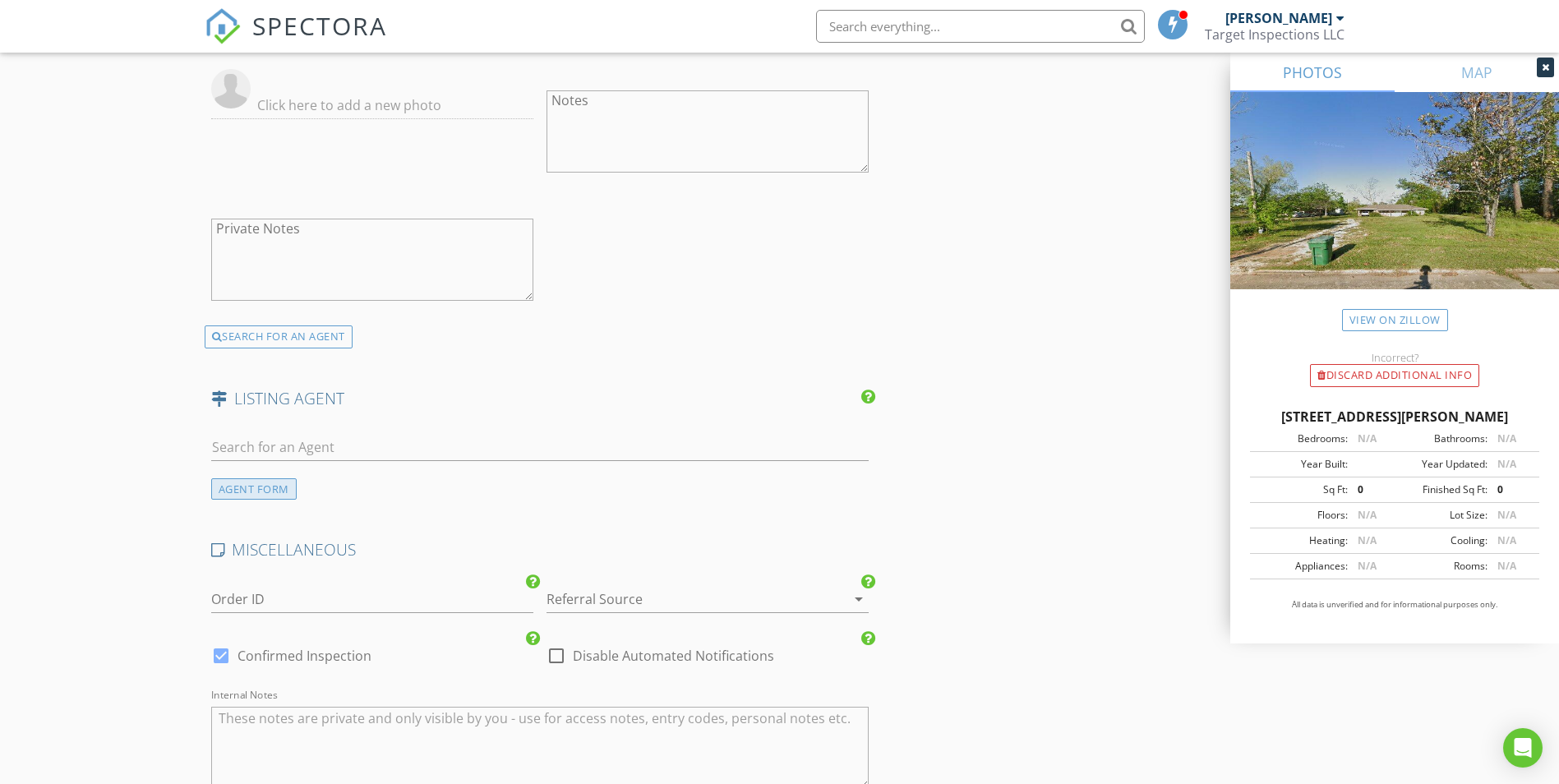
click at [258, 481] on div "AGENT FORM" at bounding box center [253, 490] width 85 height 23
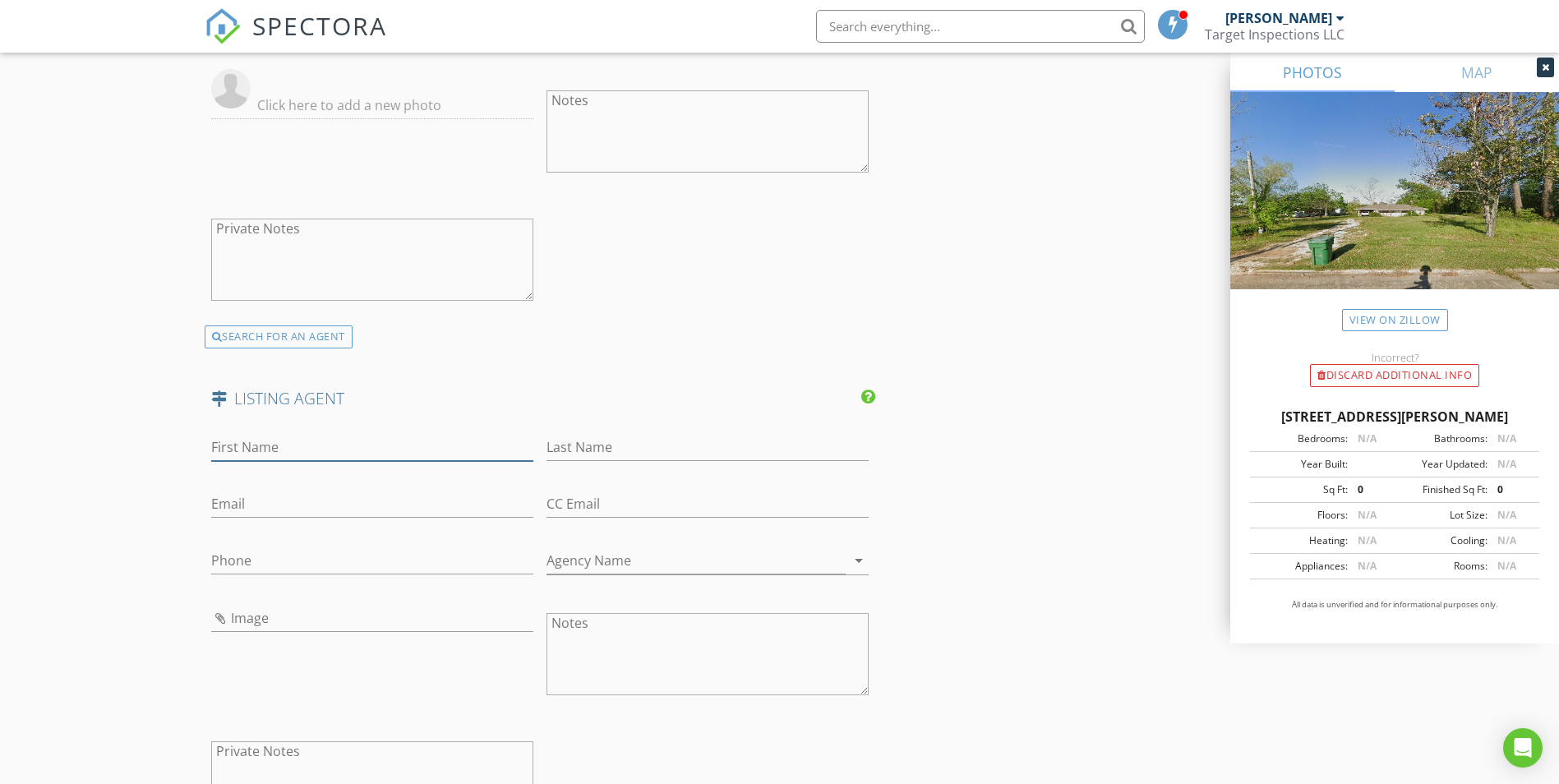
click at [269, 453] on input "First Name" at bounding box center [371, 446] width 322 height 27
type input "Lydia"
type input "Holland"
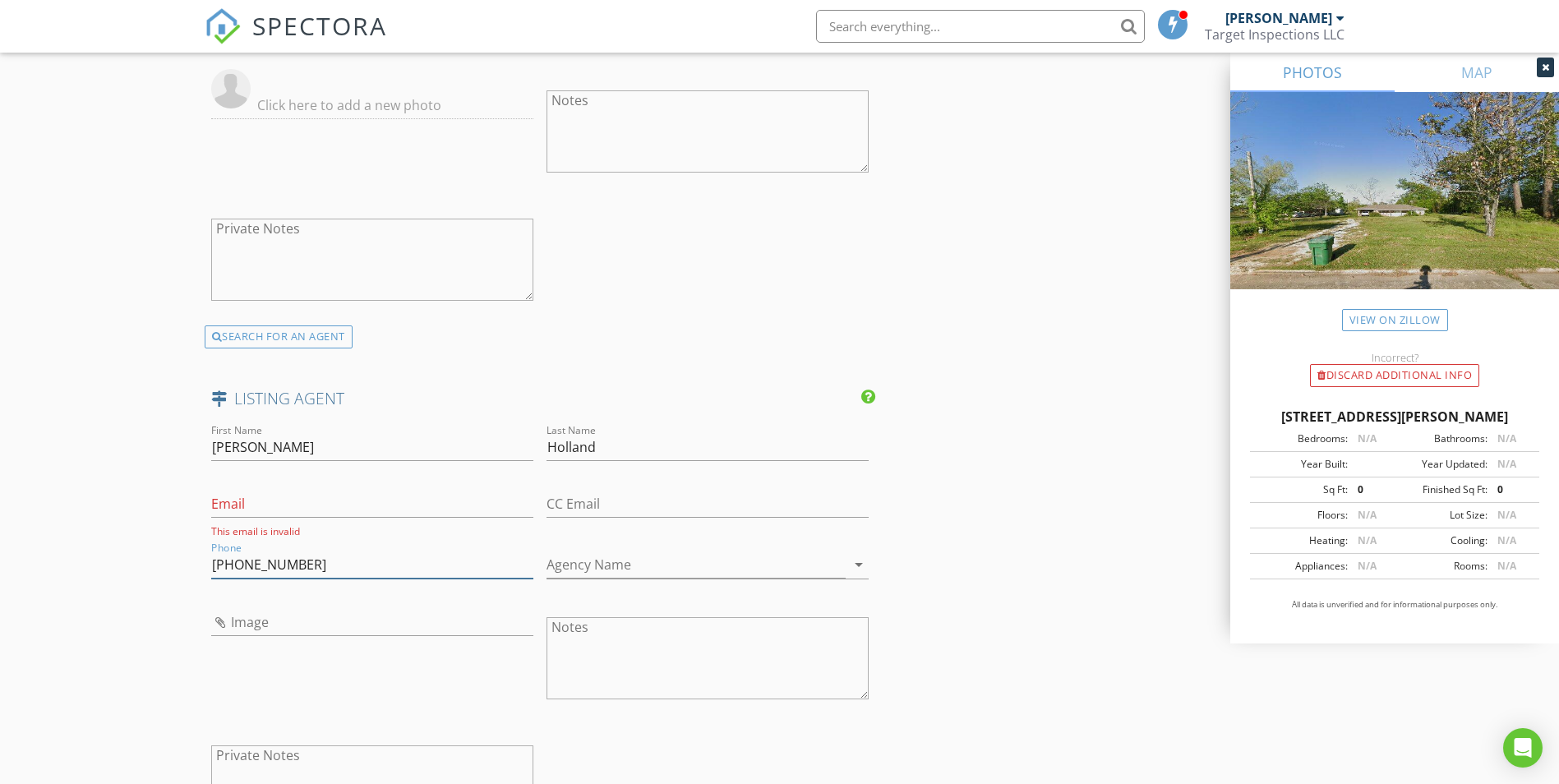
type input "[PHONE_NUMBER]"
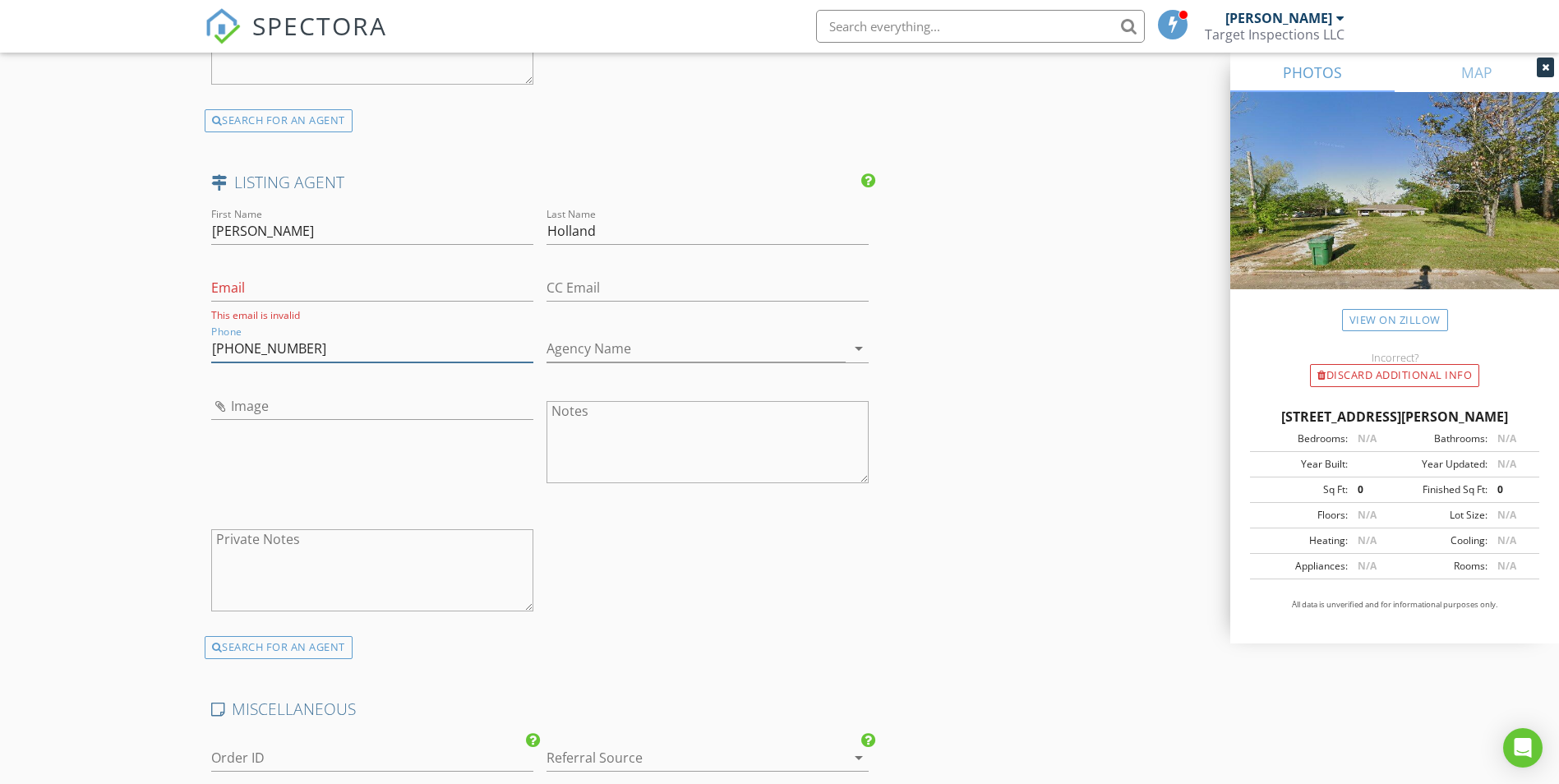
scroll to position [2629, 0]
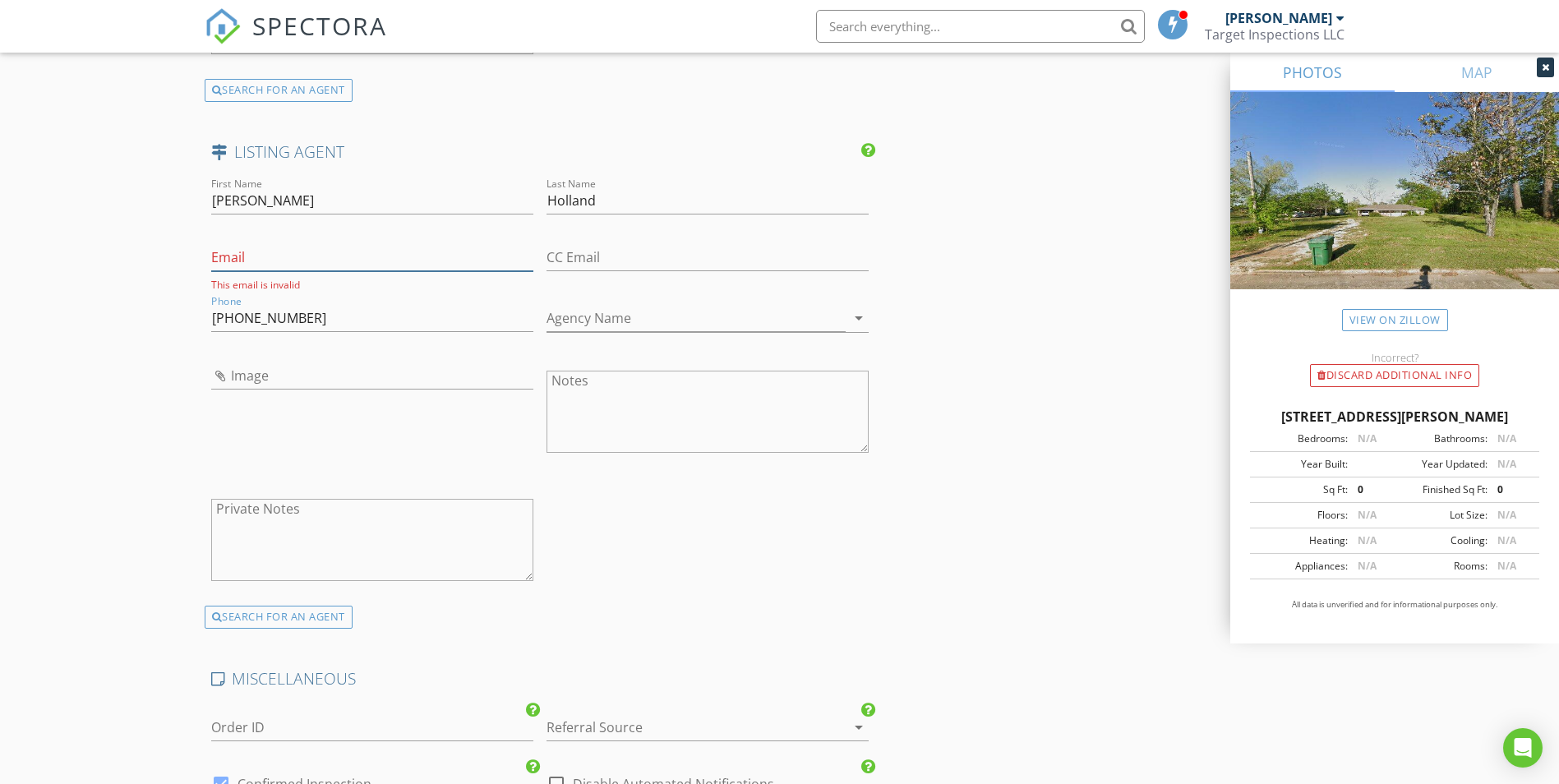
click at [259, 249] on input "Email" at bounding box center [371, 257] width 322 height 27
paste input "[EMAIL_ADDRESS][DOMAIN_NAME]"
type input "[EMAIL_ADDRESS][DOMAIN_NAME]"
click at [554, 313] on input "Agency Name" at bounding box center [695, 314] width 299 height 27
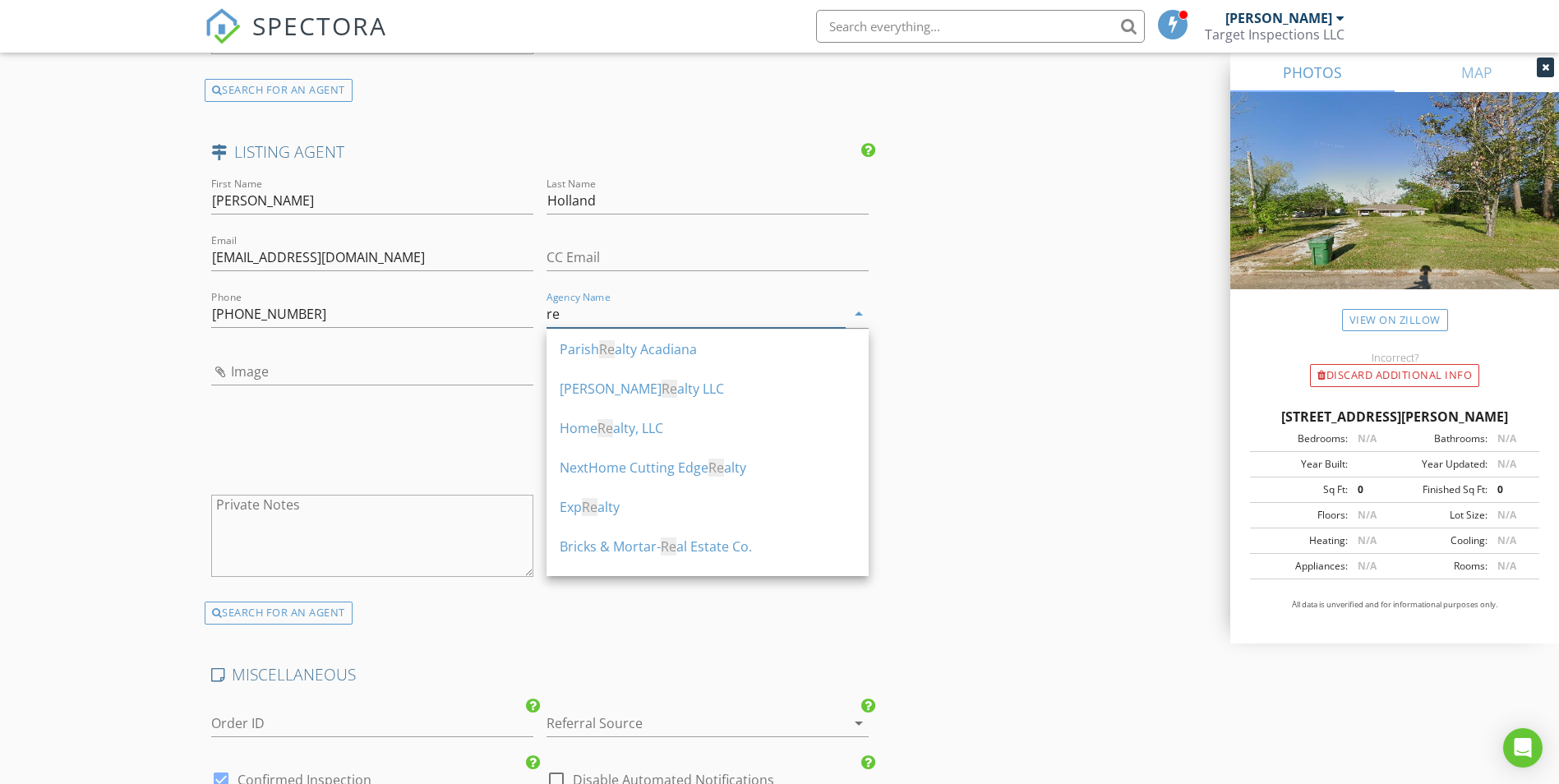
type input "r"
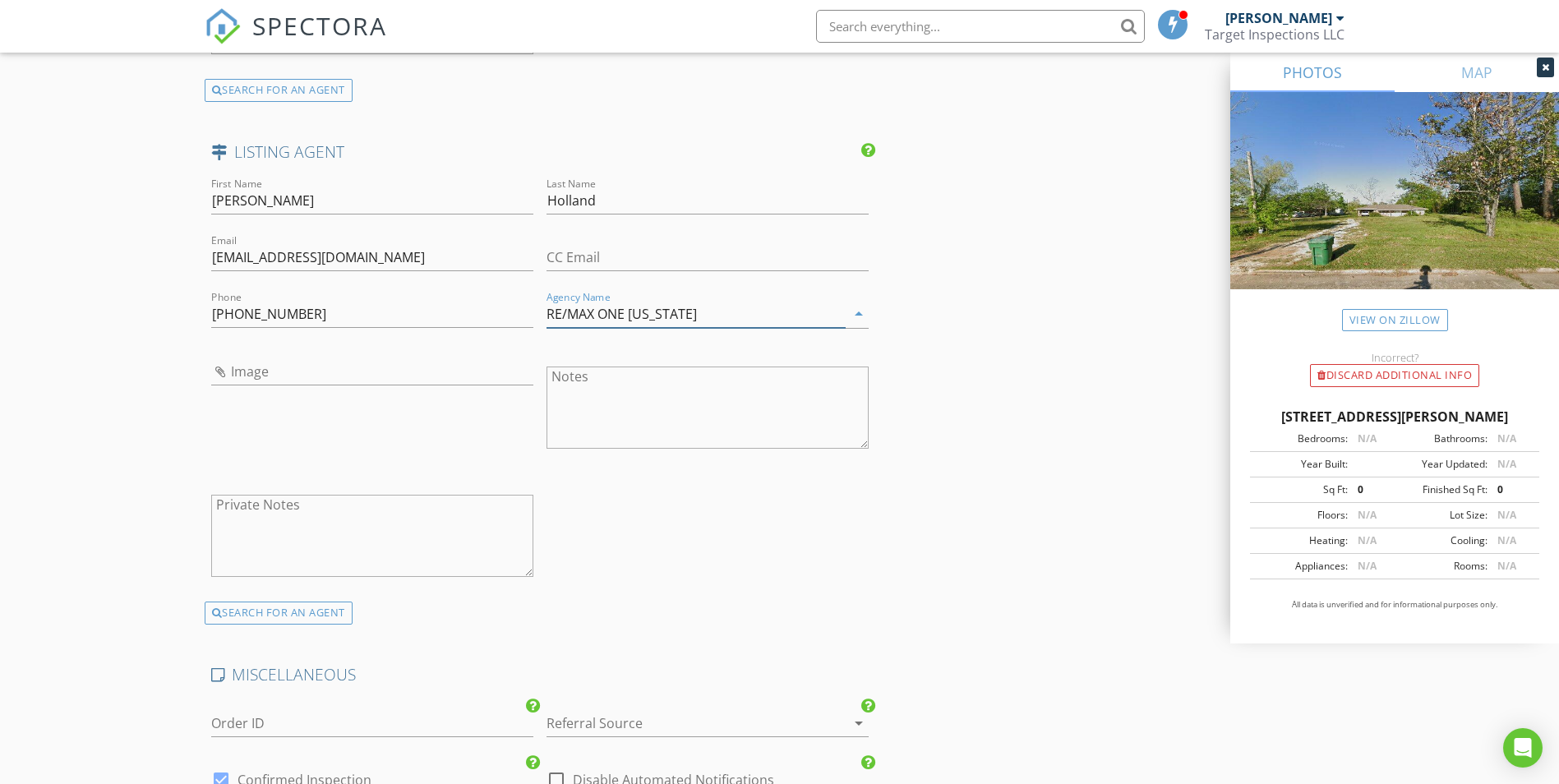
type input "RE/MAX ONE [US_STATE]"
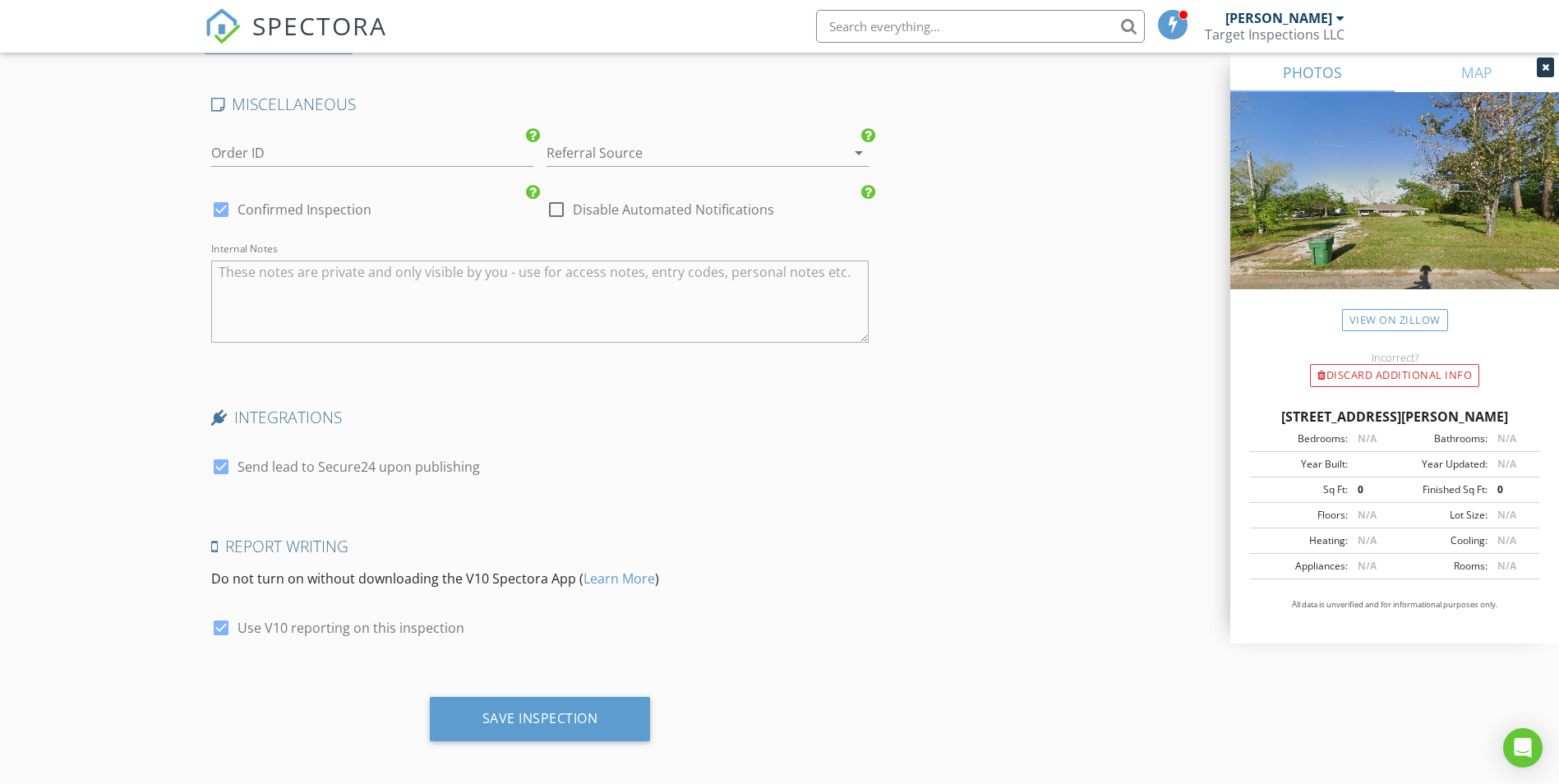
scroll to position [3204, 0]
click at [223, 625] on div at bounding box center [221, 623] width 28 height 28
checkbox input "false"
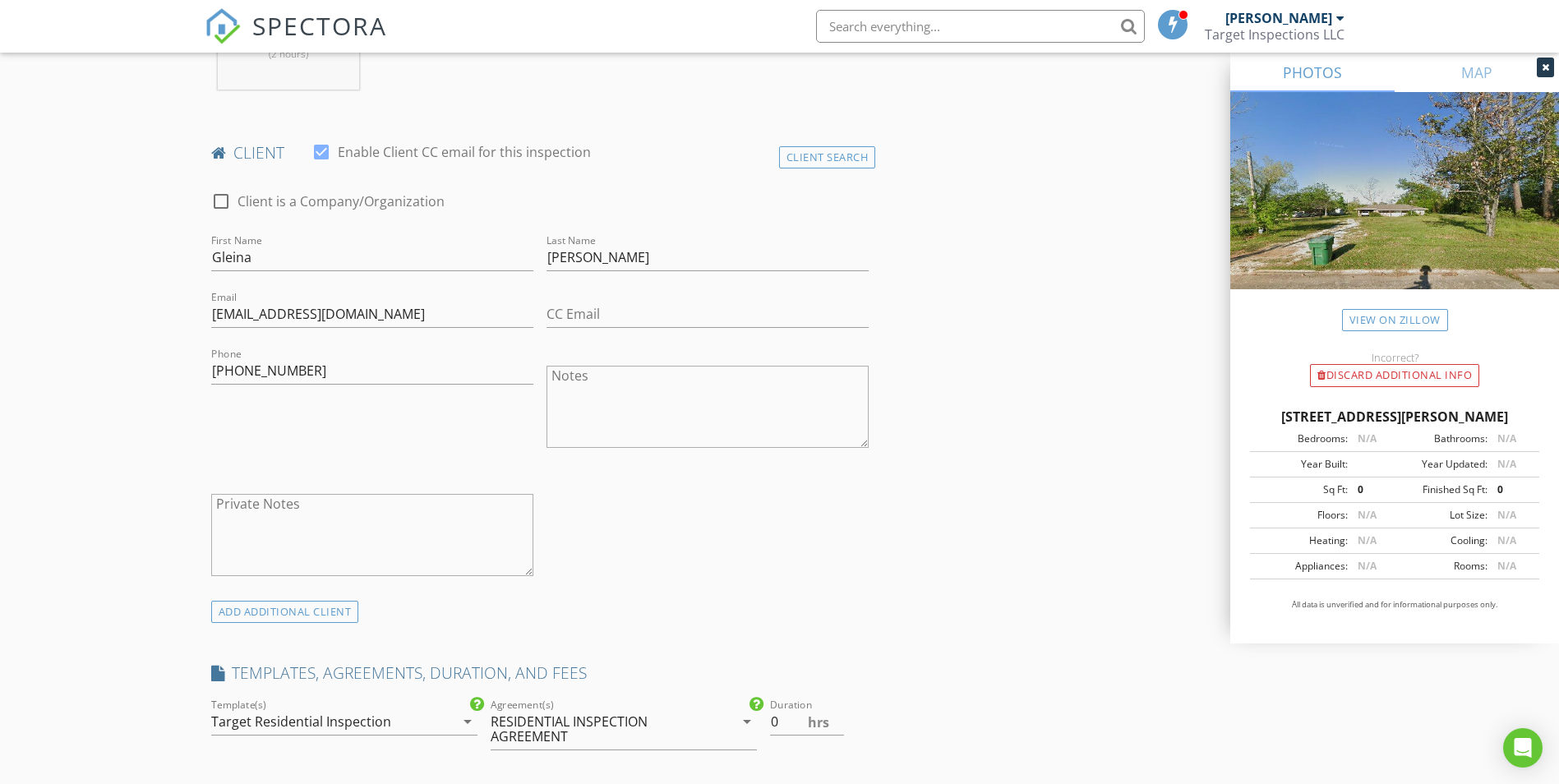
scroll to position [0, 0]
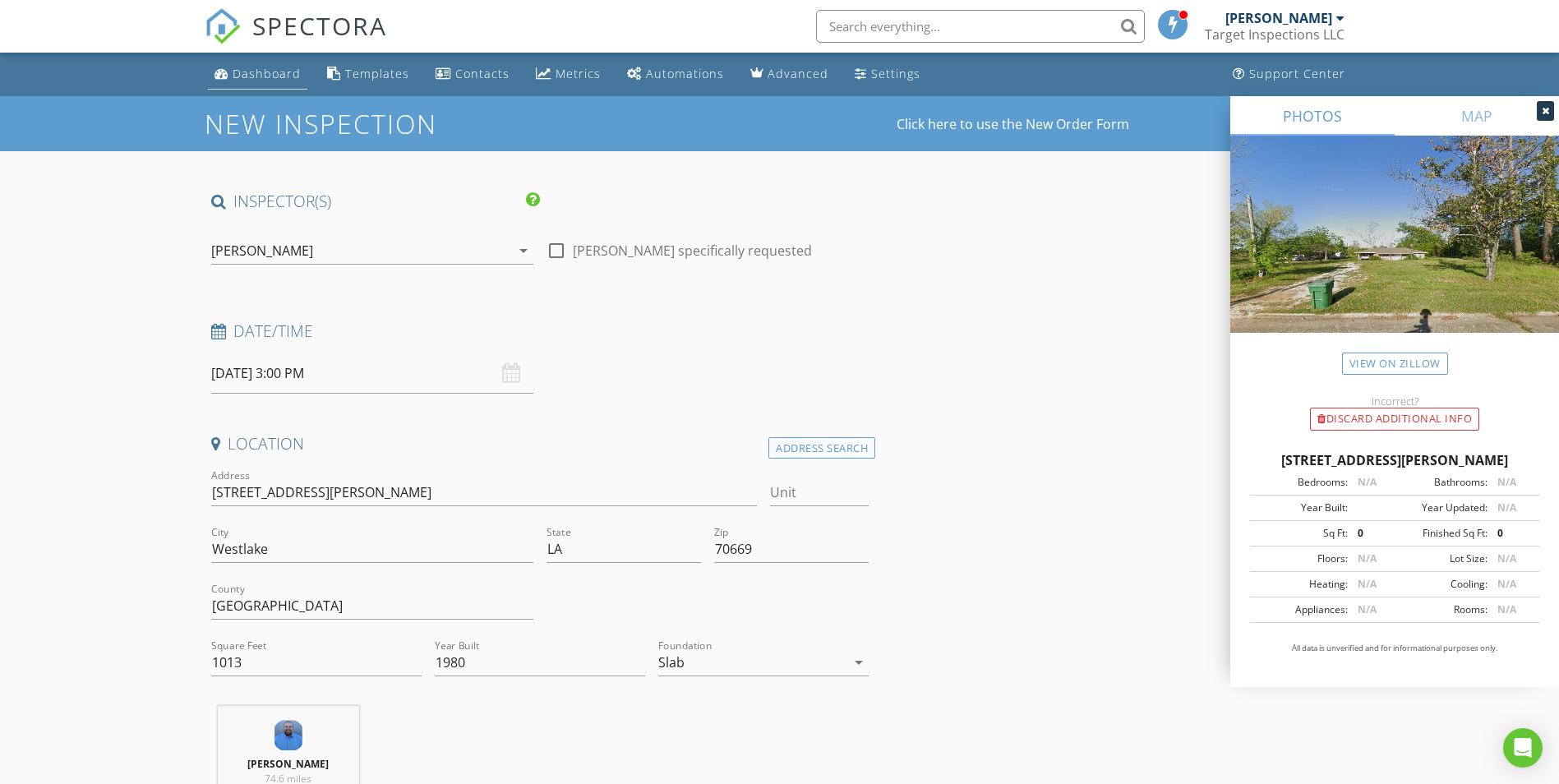
click at [260, 88] on link "Dashboard" at bounding box center [258, 74] width 99 height 30
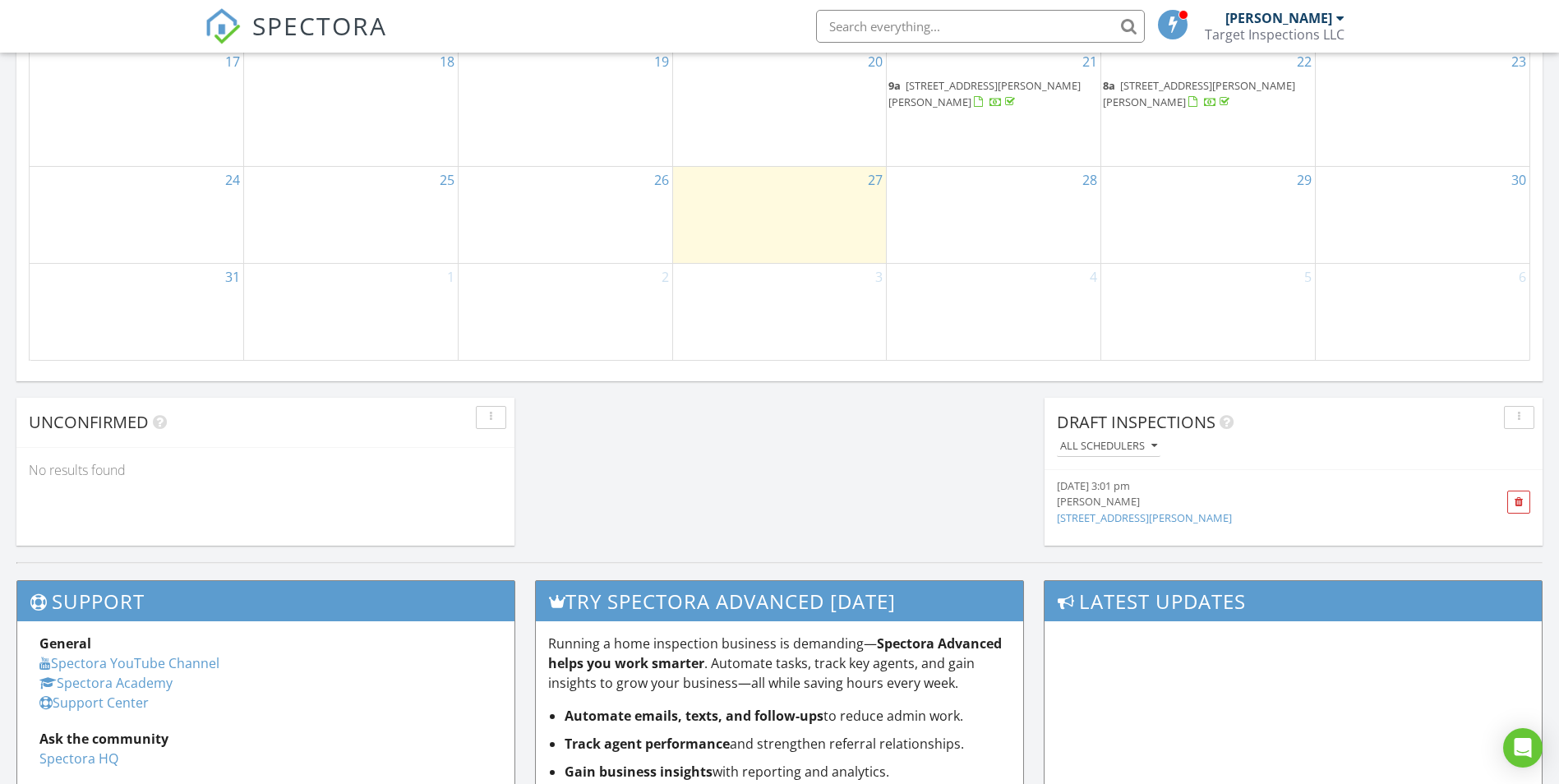
scroll to position [1150, 0]
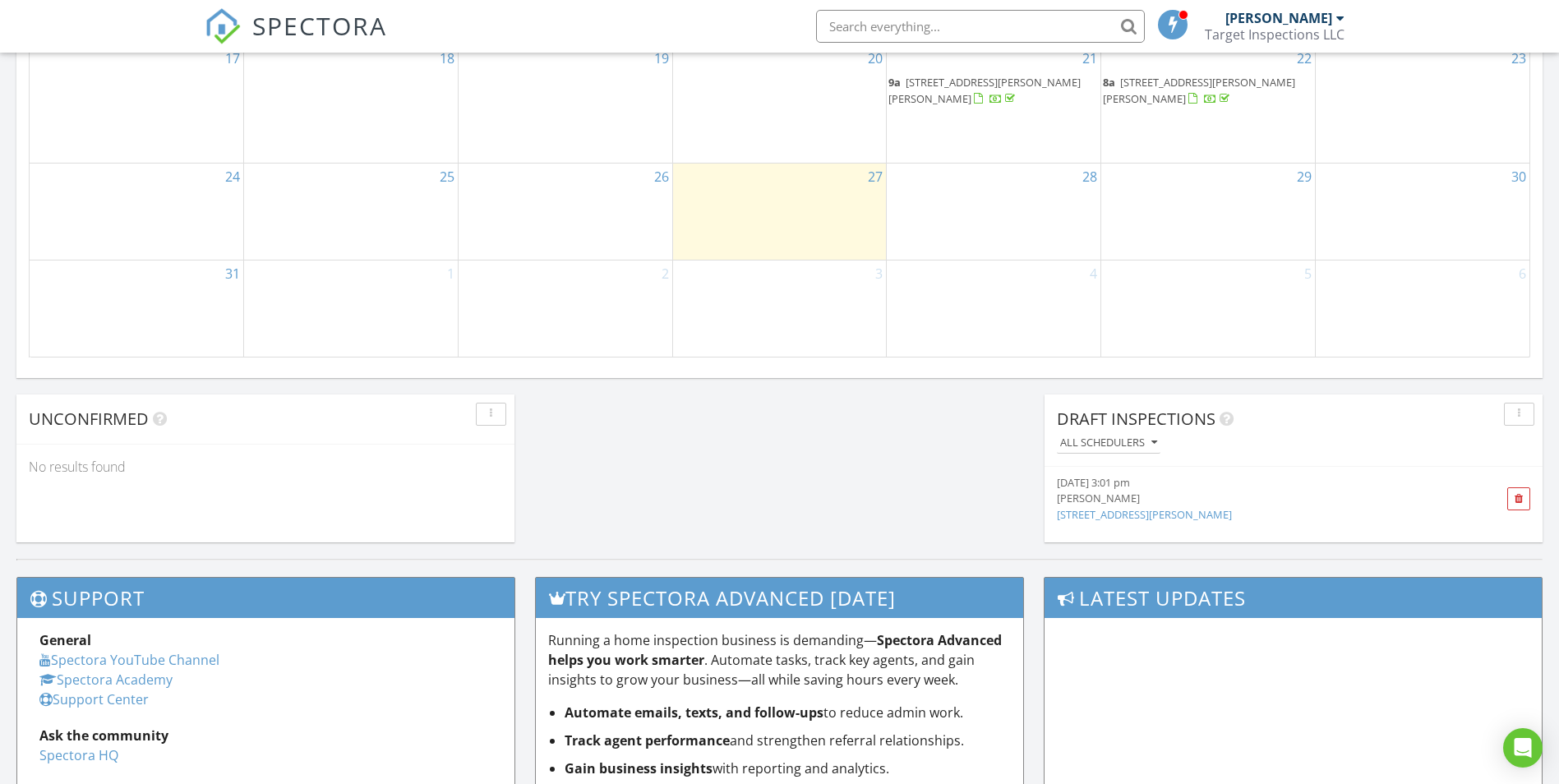
click at [1128, 492] on div "[PERSON_NAME]" at bounding box center [1253, 498] width 394 height 16
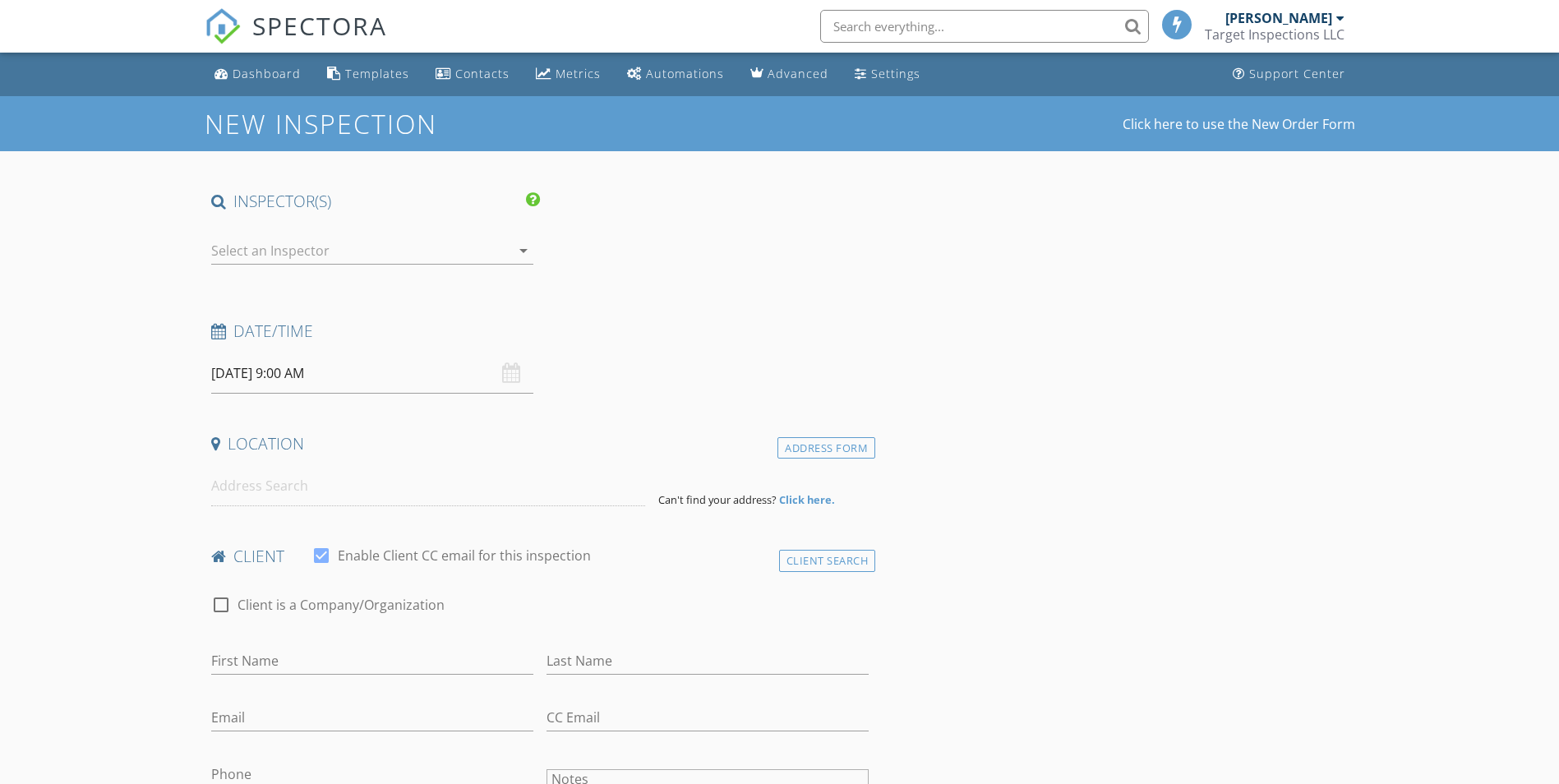
type input "Gleina"
type input "[PERSON_NAME]"
type input "[EMAIL_ADDRESS][DOMAIN_NAME]"
type input "[PHONE_NUMBER]"
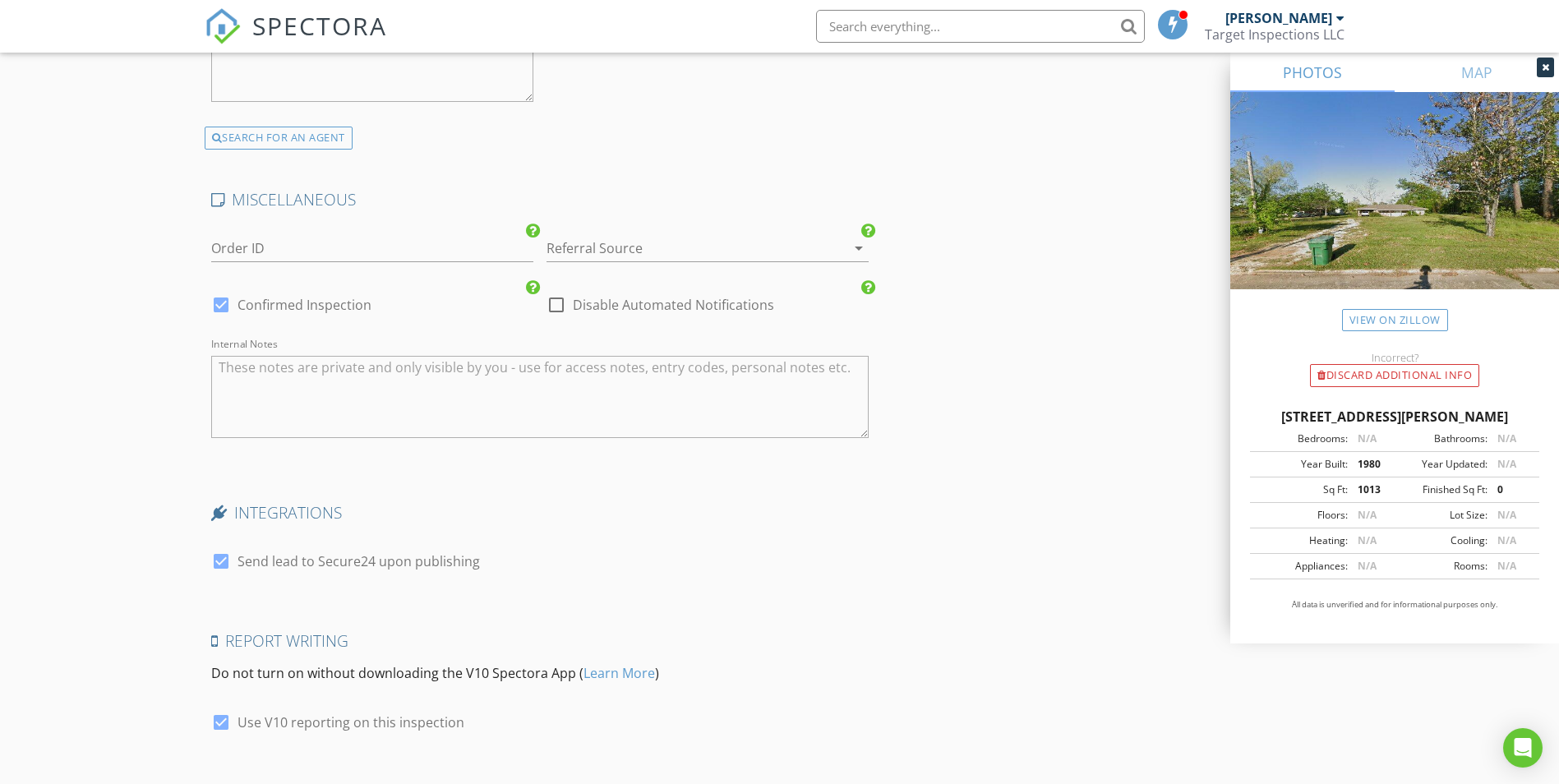
scroll to position [3204, 0]
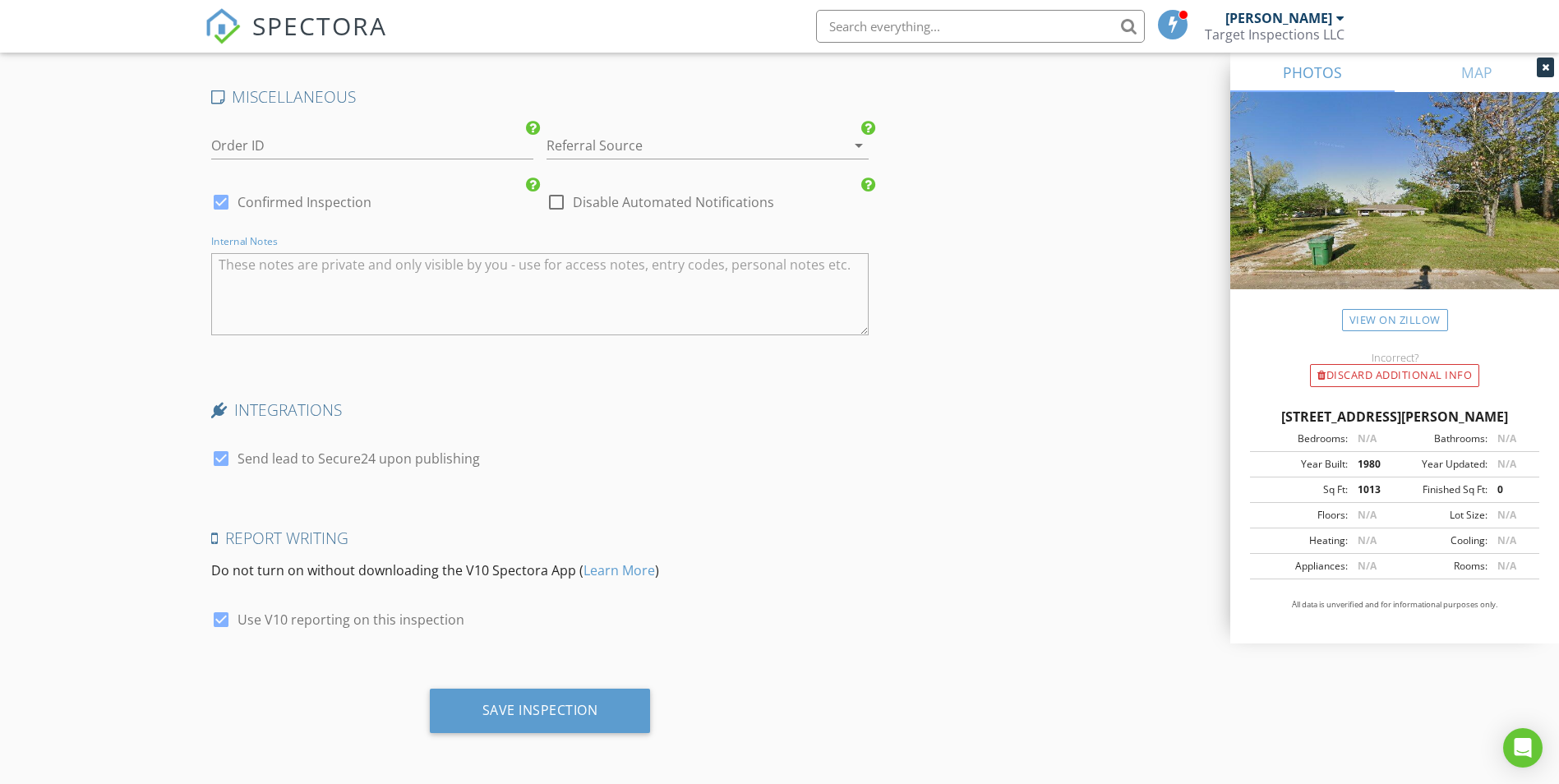
click at [351, 317] on textarea "Internal Notes" at bounding box center [540, 294] width 658 height 83
type textarea "Lock Box: 1945"
click at [219, 611] on div at bounding box center [221, 620] width 28 height 28
checkbox input "false"
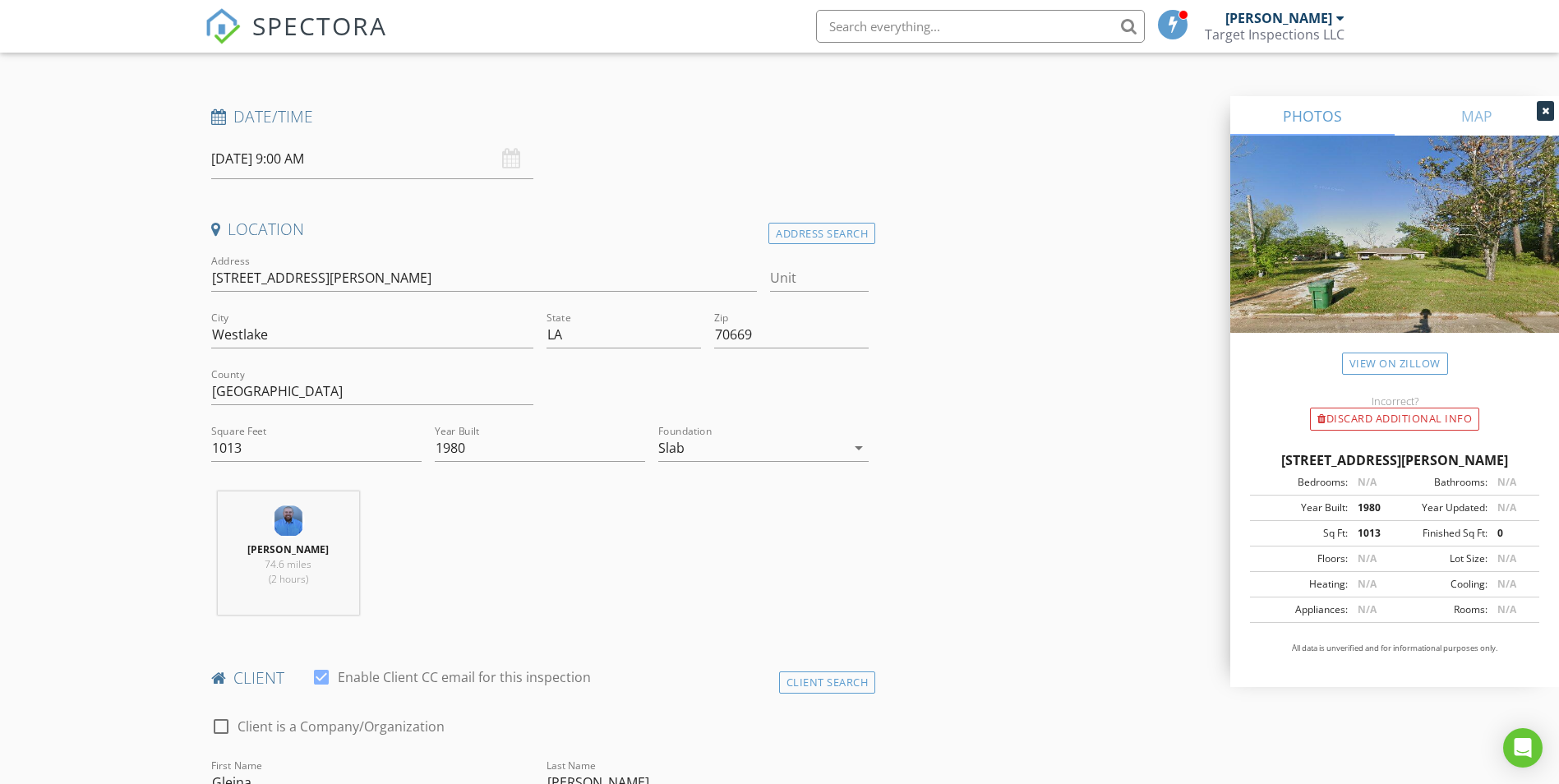
scroll to position [0, 0]
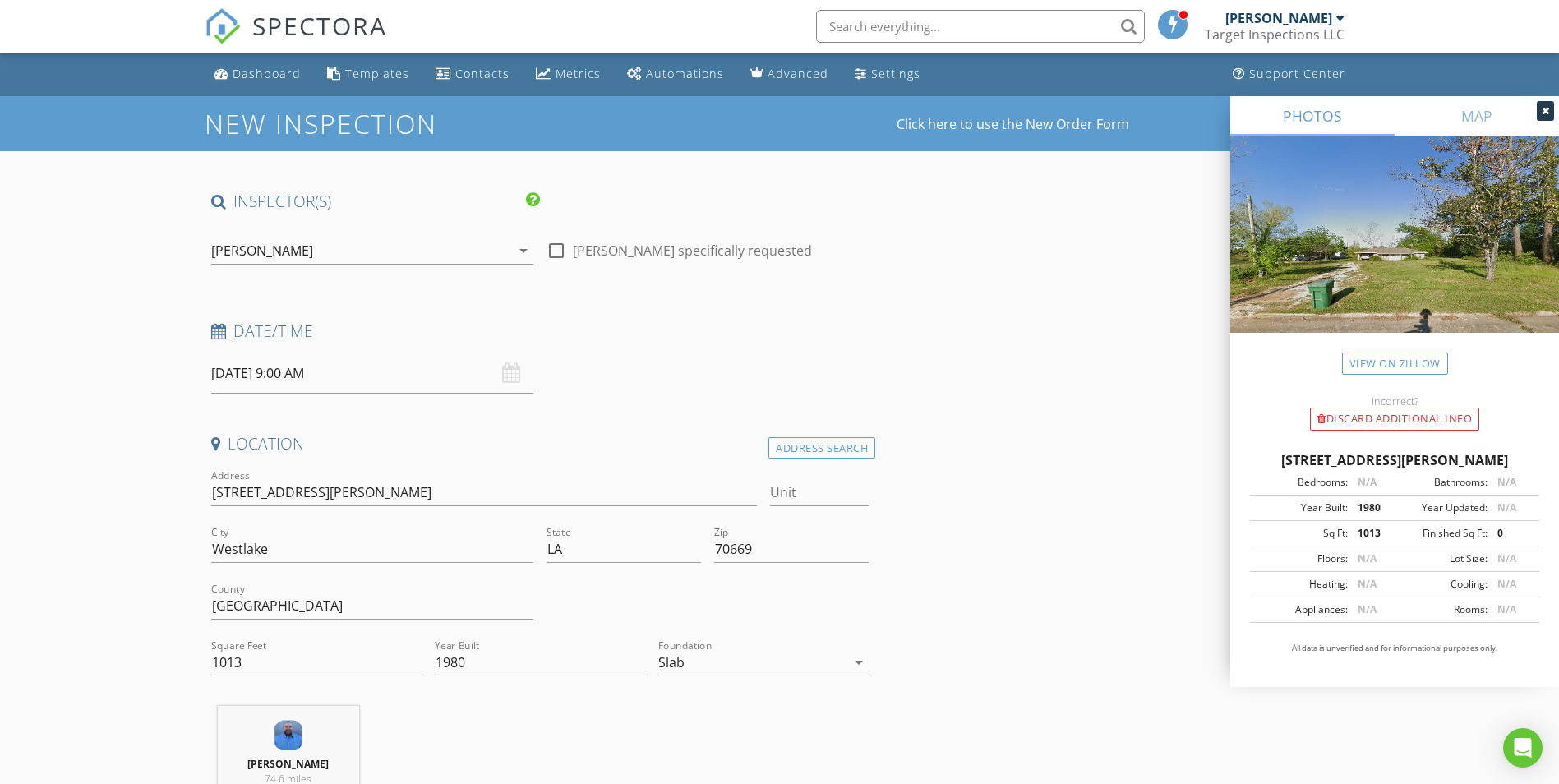
click at [386, 379] on input "[DATE] 9:00 AM" at bounding box center [371, 373] width 322 height 40
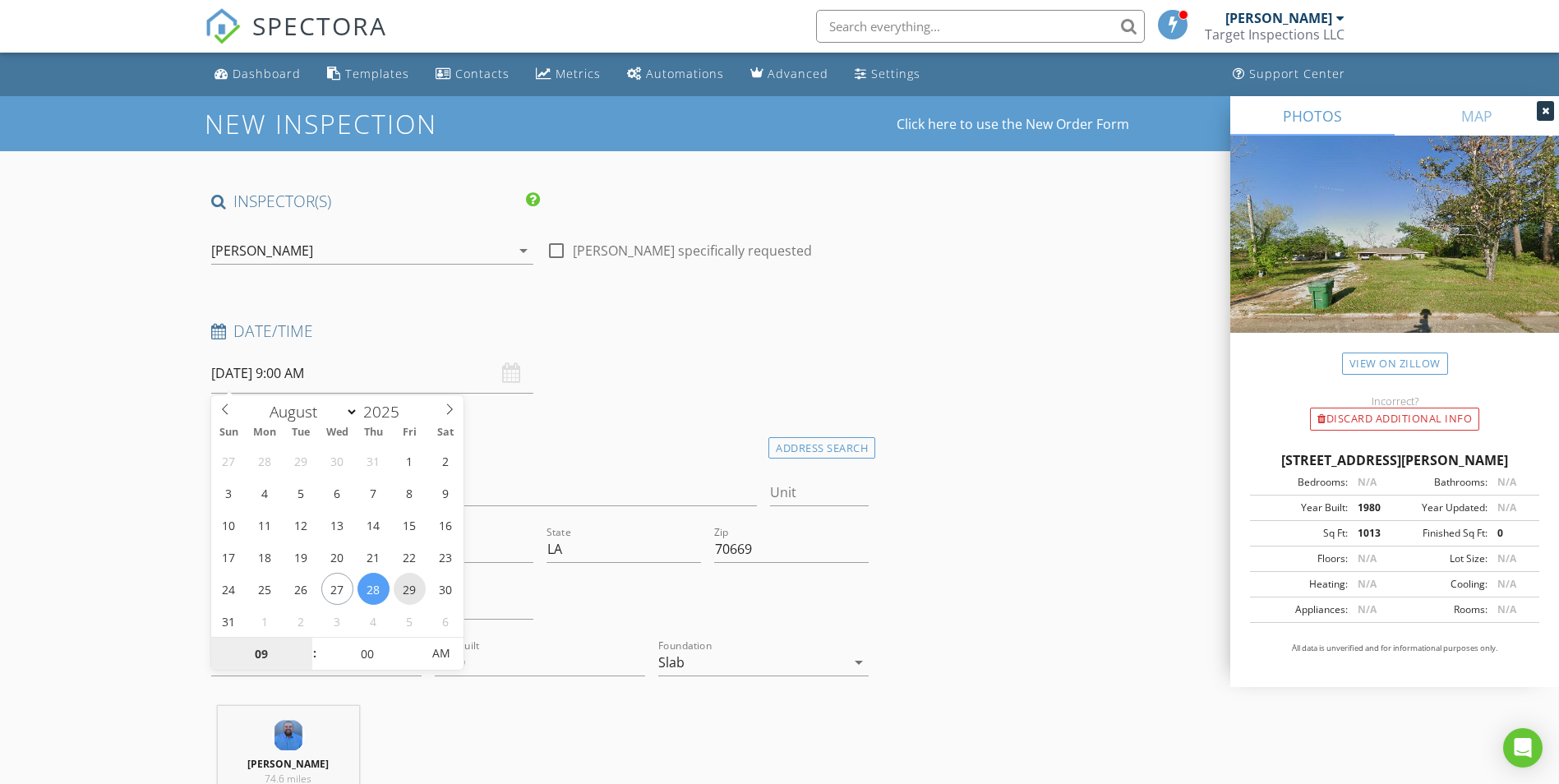
type input "[DATE] 9:00 AM"
type input "10"
type input "[DATE] 10:00 AM"
click at [305, 646] on span at bounding box center [307, 646] width 11 height 17
type input "11"
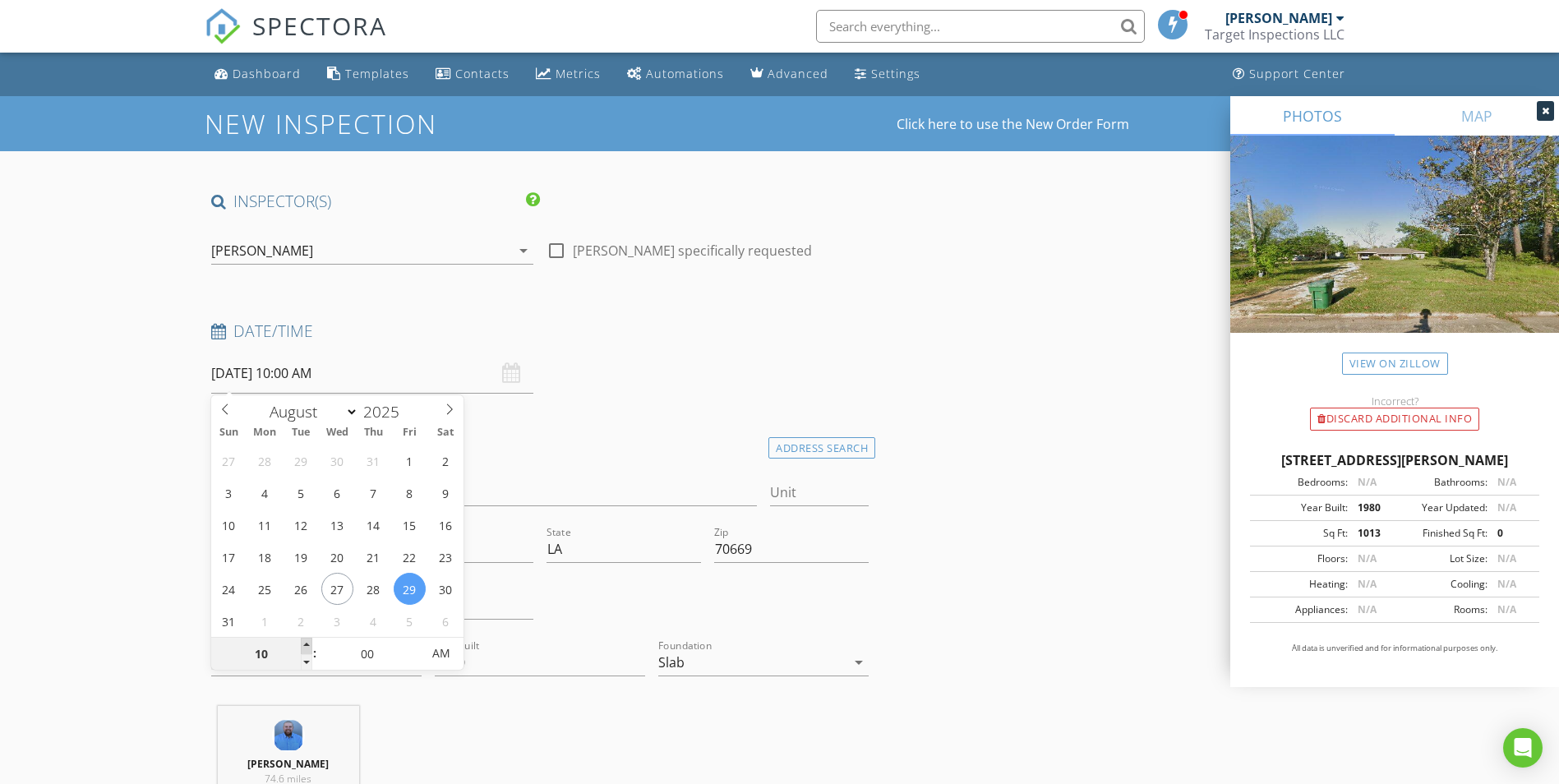
type input "[DATE] 11:00 AM"
click at [305, 646] on span at bounding box center [307, 646] width 11 height 17
type input "12"
type input "[DATE] 12:00 PM"
click at [305, 646] on span at bounding box center [307, 646] width 11 height 17
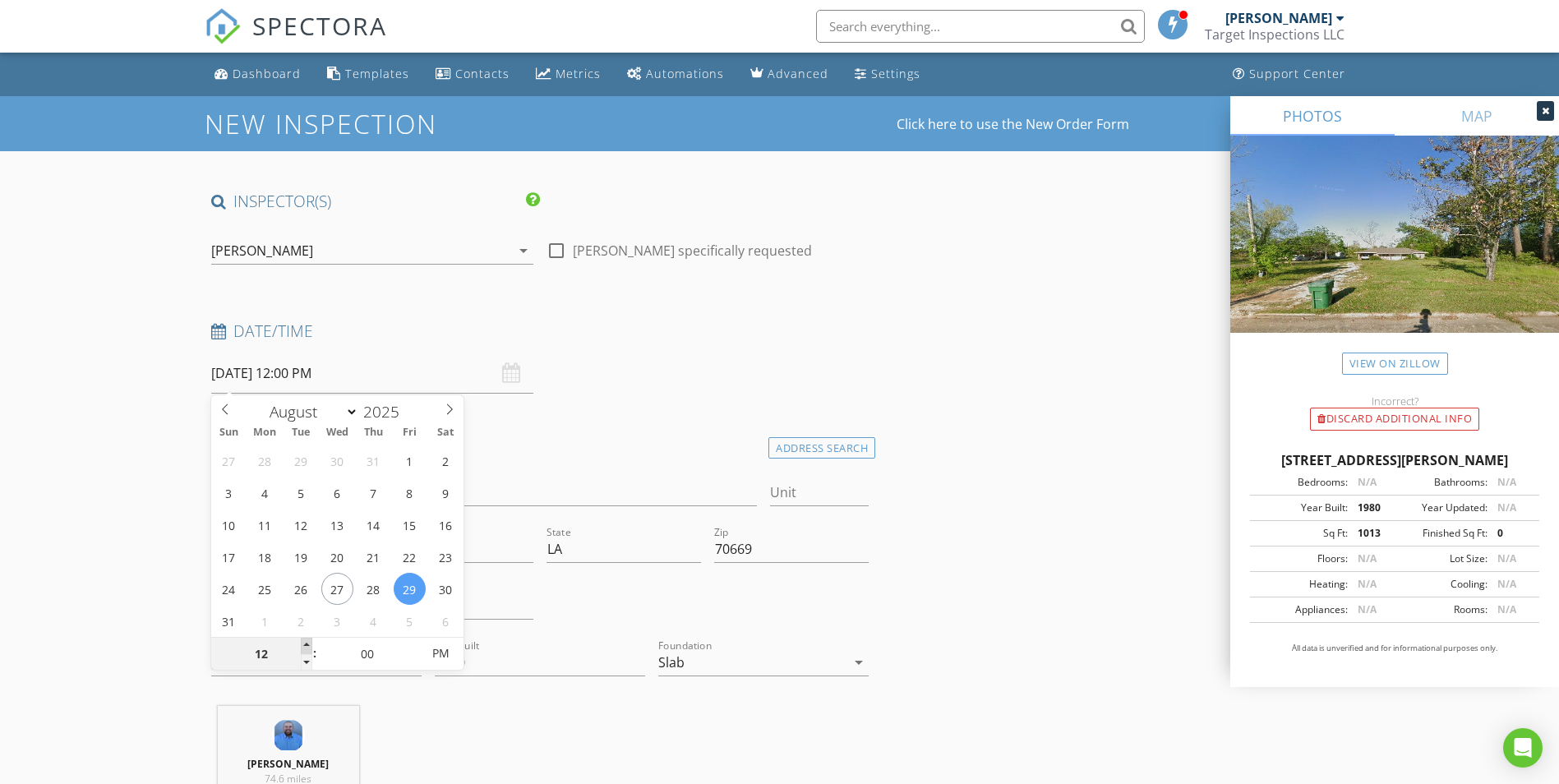
type input "01"
type input "08/29/2025 1:00 PM"
click at [305, 646] on span at bounding box center [307, 646] width 11 height 17
type input "02"
type input "08/29/2025 2:00 PM"
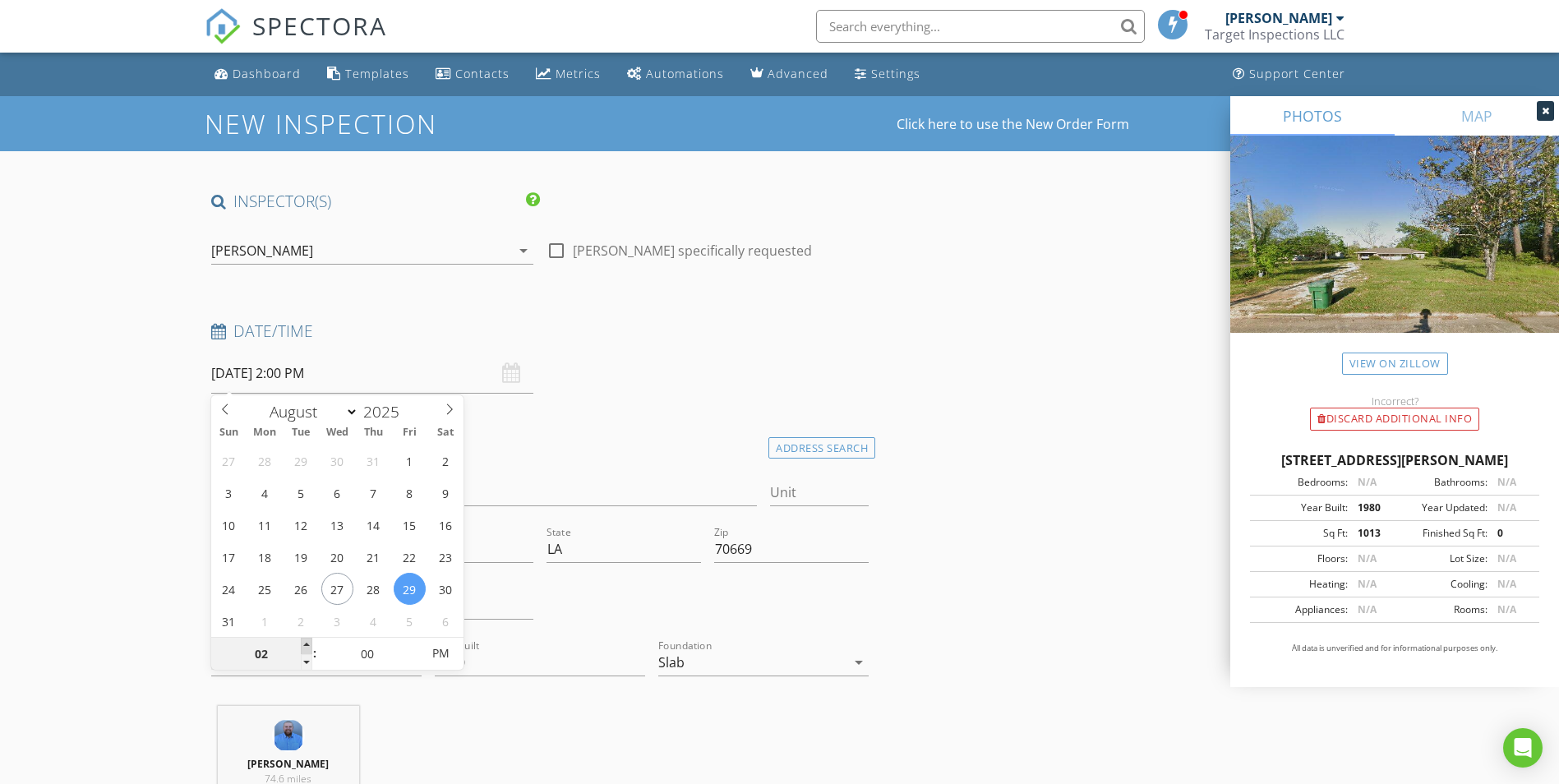
click at [305, 646] on span at bounding box center [307, 646] width 11 height 17
type input "03"
type input "08/29/2025 3:00 PM"
click at [305, 646] on span at bounding box center [307, 646] width 11 height 17
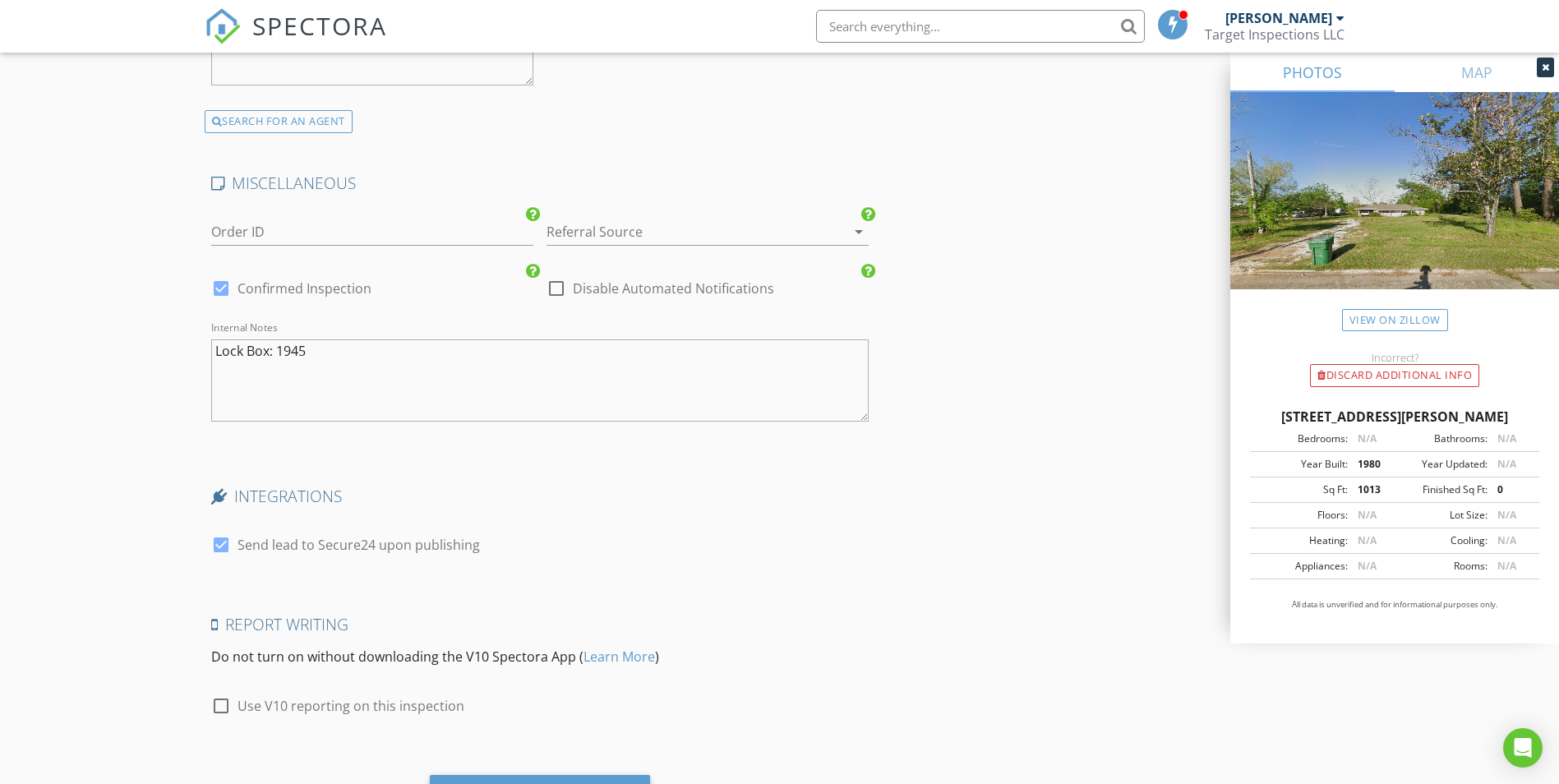
scroll to position [3204, 0]
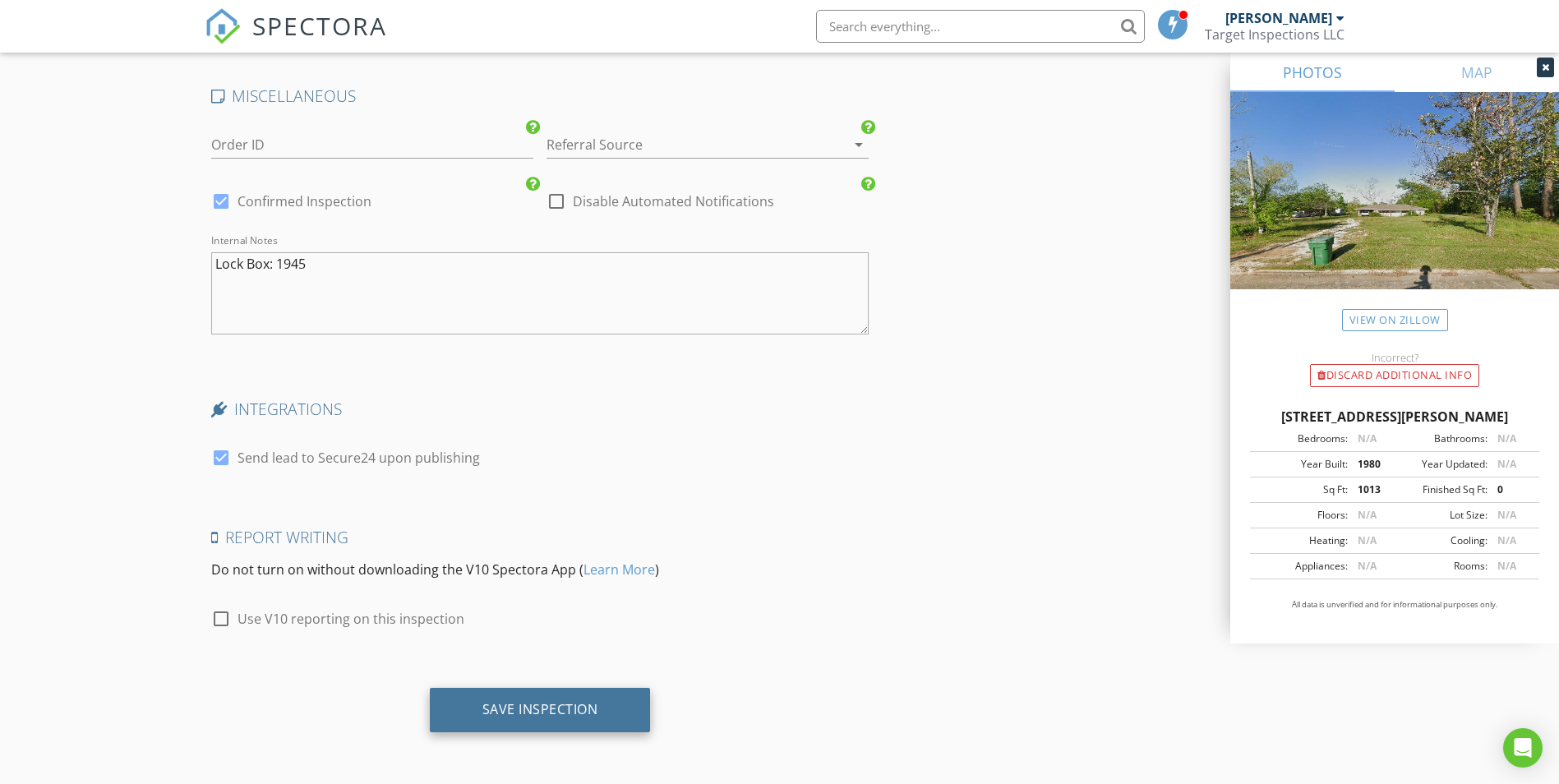
click at [496, 701] on div "Save Inspection" at bounding box center [539, 709] width 115 height 17
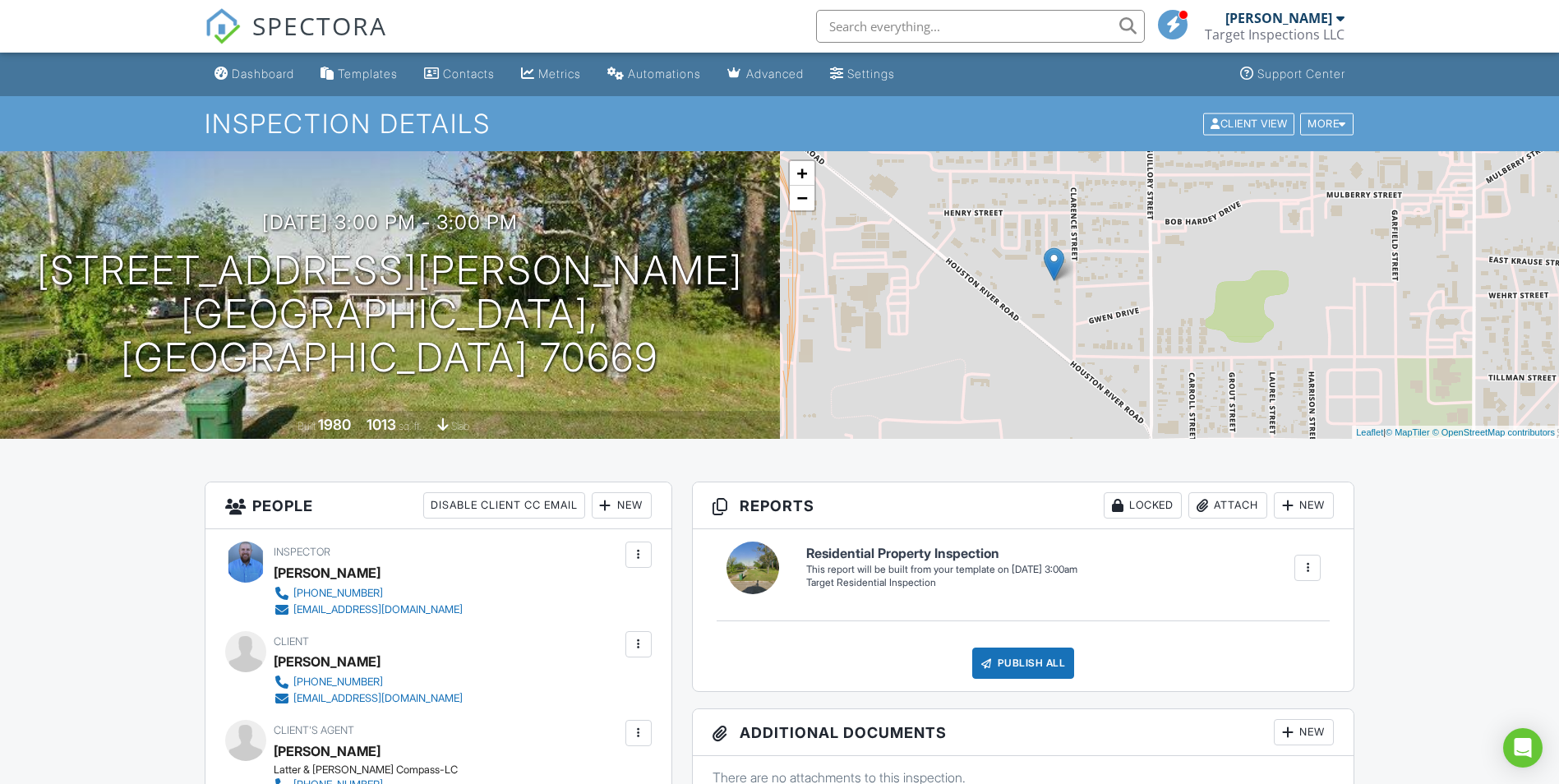
drag, startPoint x: 1146, startPoint y: 352, endPoint x: 1024, endPoint y: 341, distance: 122.5
click at [1024, 341] on div "+ − Leaflet | © MapTiler © OpenStreetMap contributors" at bounding box center [1169, 294] width 780 height 288
click at [227, 84] on link "Dashboard" at bounding box center [254, 74] width 93 height 30
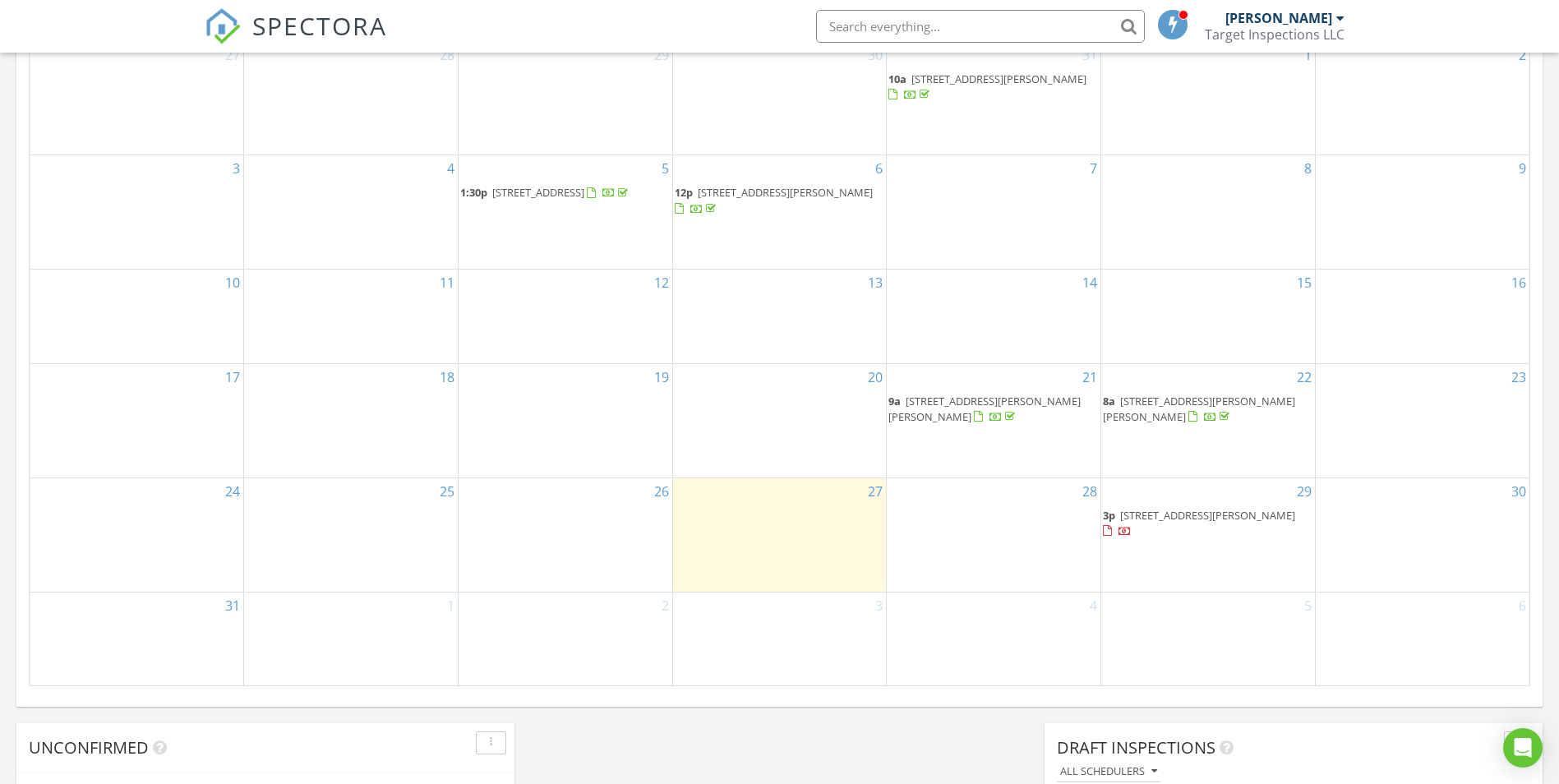
scroll to position [903, 0]
